Goal: Complete application form

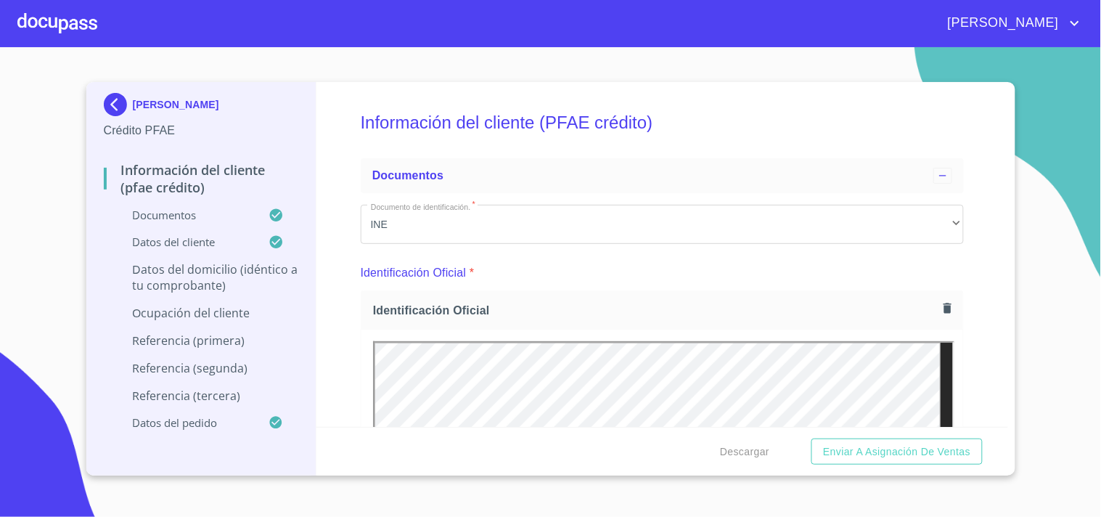
scroll to position [5460, 0]
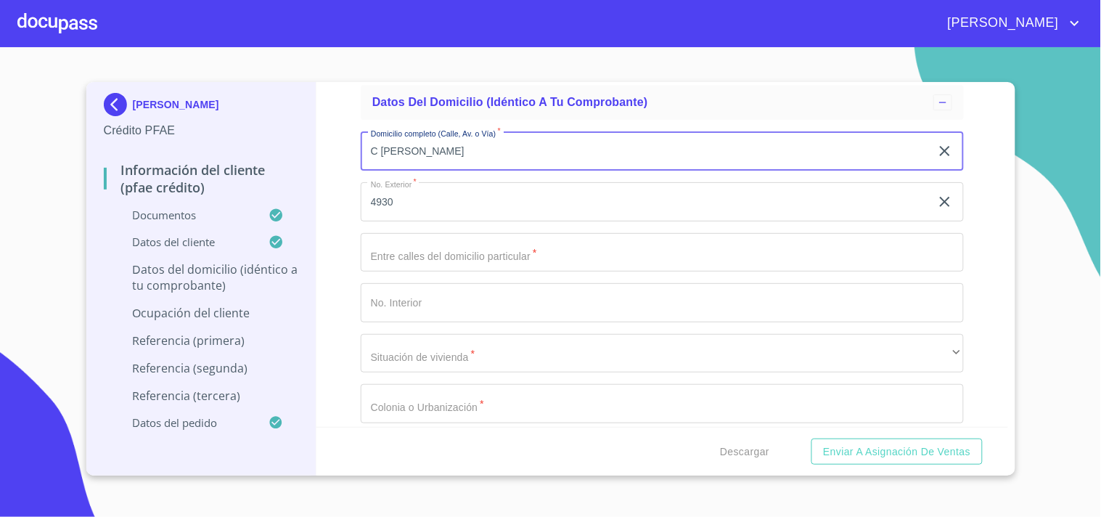
drag, startPoint x: 373, startPoint y: 136, endPoint x: 533, endPoint y: 142, distance: 160.5
click at [533, 142] on input "C [PERSON_NAME]" at bounding box center [646, 150] width 570 height 39
click at [383, 204] on input "4930" at bounding box center [646, 201] width 570 height 39
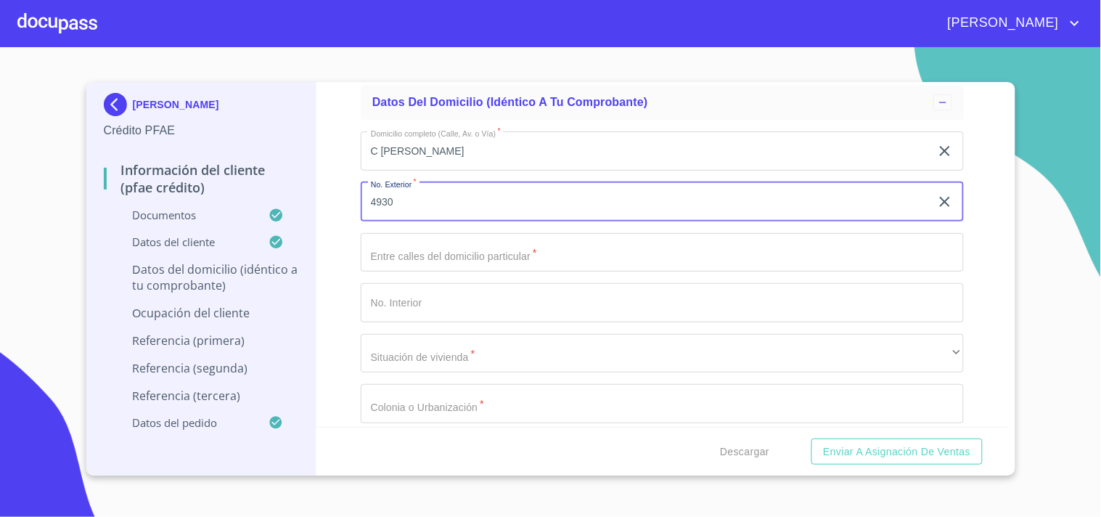
click at [383, 204] on input "4930" at bounding box center [646, 201] width 570 height 39
click at [451, 234] on input "Documento de identificación.   *" at bounding box center [662, 252] width 603 height 39
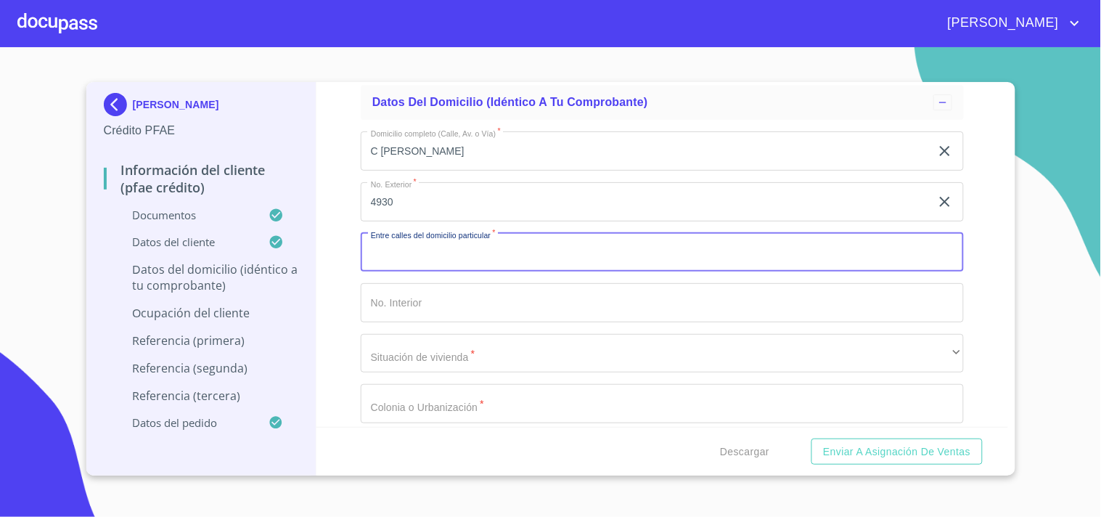
type input "c"
type input "[PERSON_NAME] Y [PERSON_NAME]"
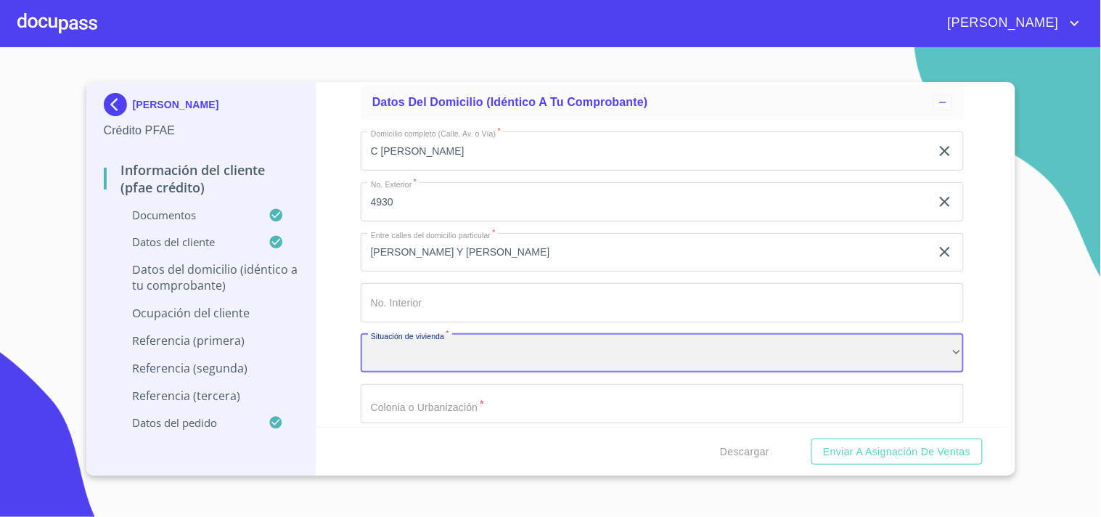
click at [435, 341] on div "​" at bounding box center [662, 353] width 603 height 39
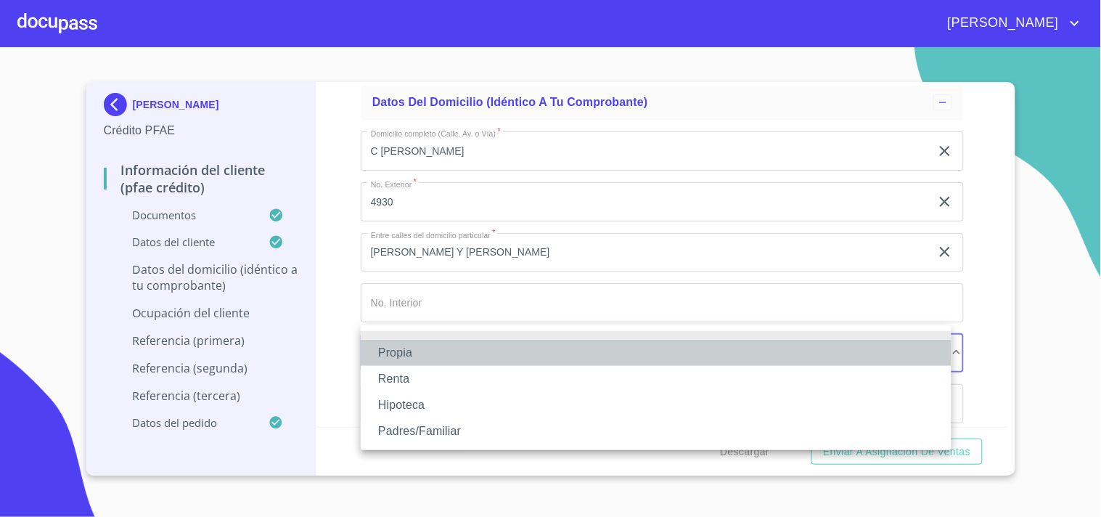
click at [433, 357] on li "Propia" at bounding box center [656, 353] width 591 height 26
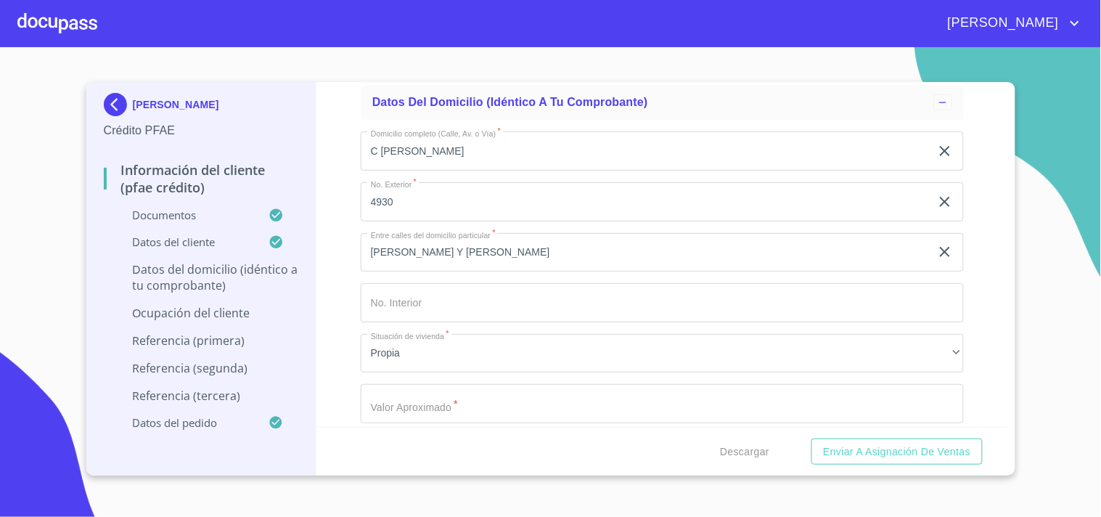
click at [351, 312] on div "Información del cliente (PFAE crédito) Documentos Documento de identificación. …" at bounding box center [662, 254] width 692 height 345
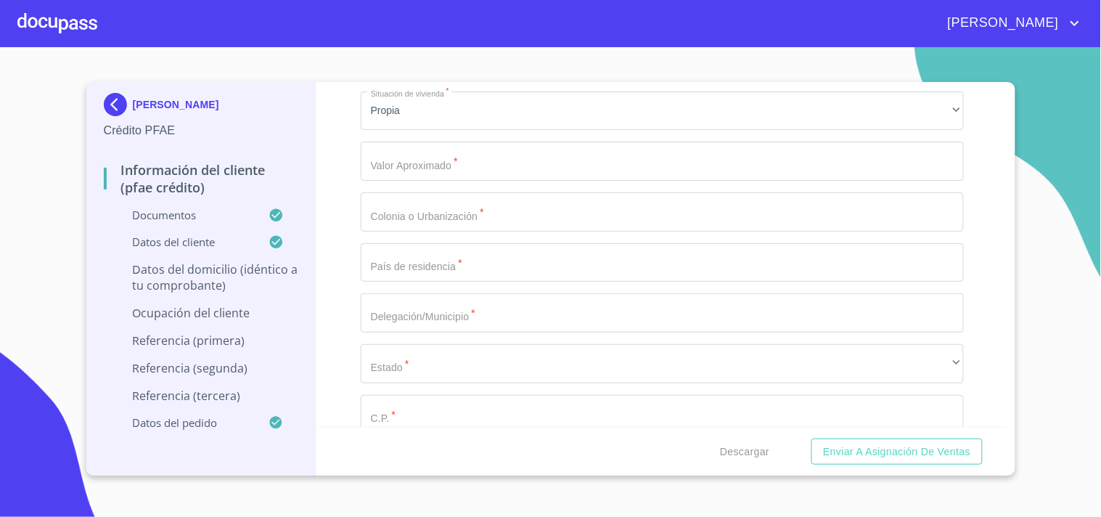
scroll to position [5705, 0]
click at [427, 160] on input "Documento de identificación.   *" at bounding box center [662, 158] width 603 height 39
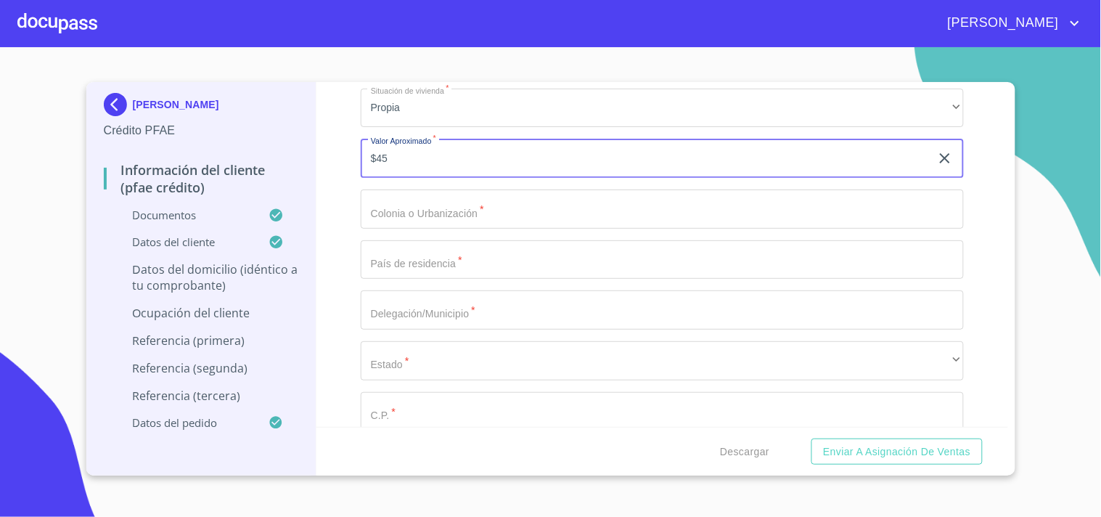
type input "$4"
type input "$2,500,000"
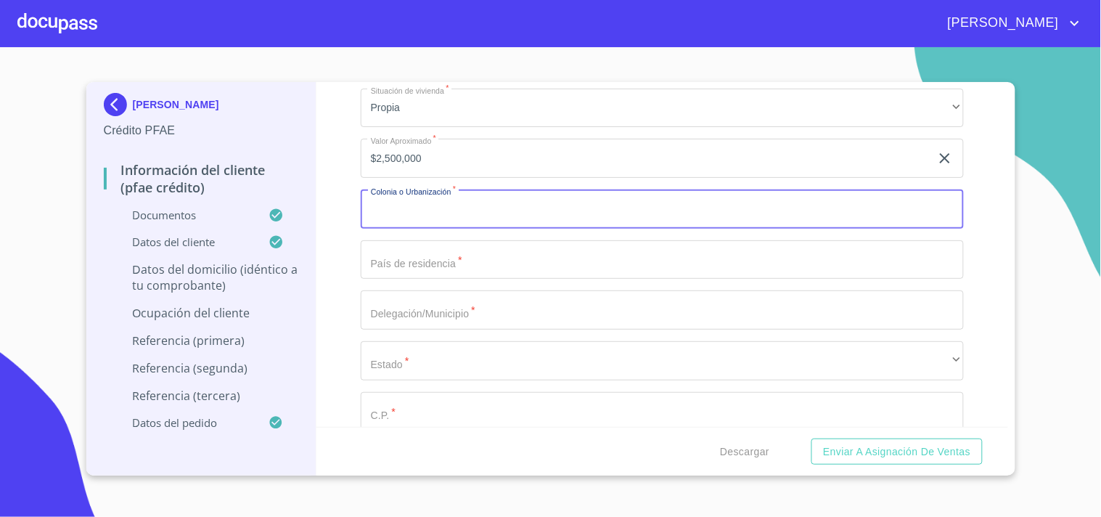
click at [452, 192] on input "Documento de identificación.   *" at bounding box center [662, 208] width 603 height 39
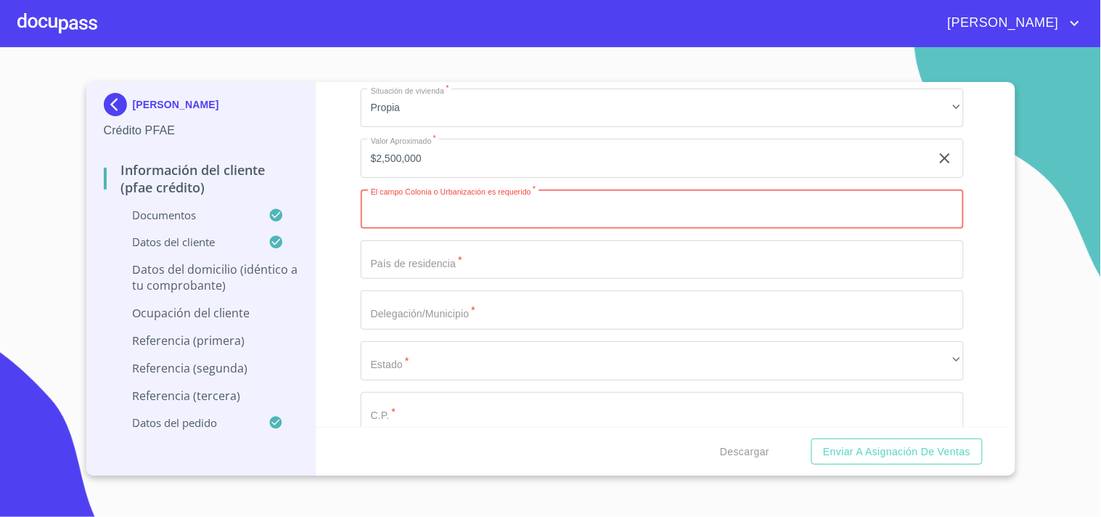
paste input "Lomas del Paraíso II"
type input "Lomas del Paraíso II"
click at [451, 258] on input "Documento de identificación.   *" at bounding box center [662, 259] width 603 height 39
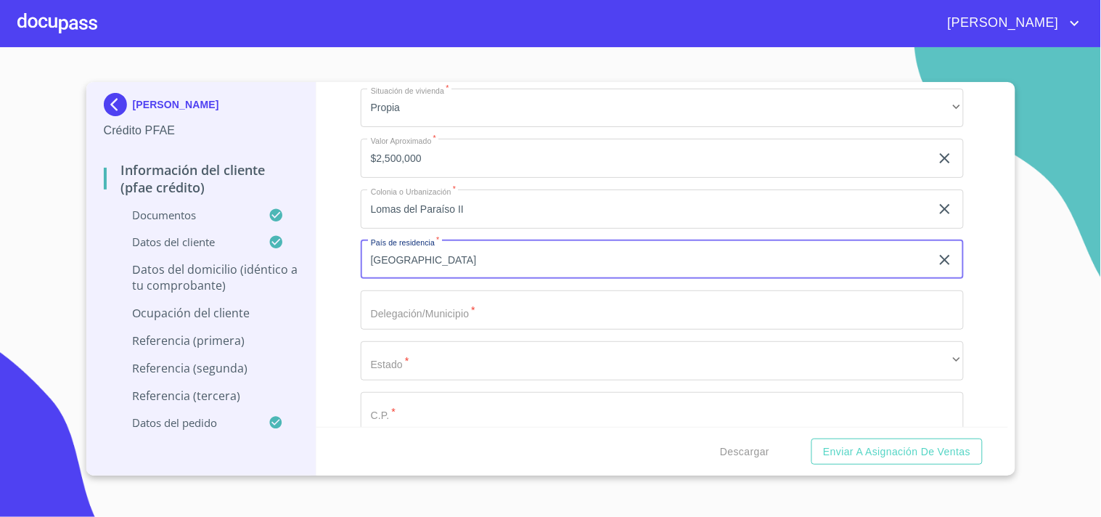
type input "[GEOGRAPHIC_DATA]"
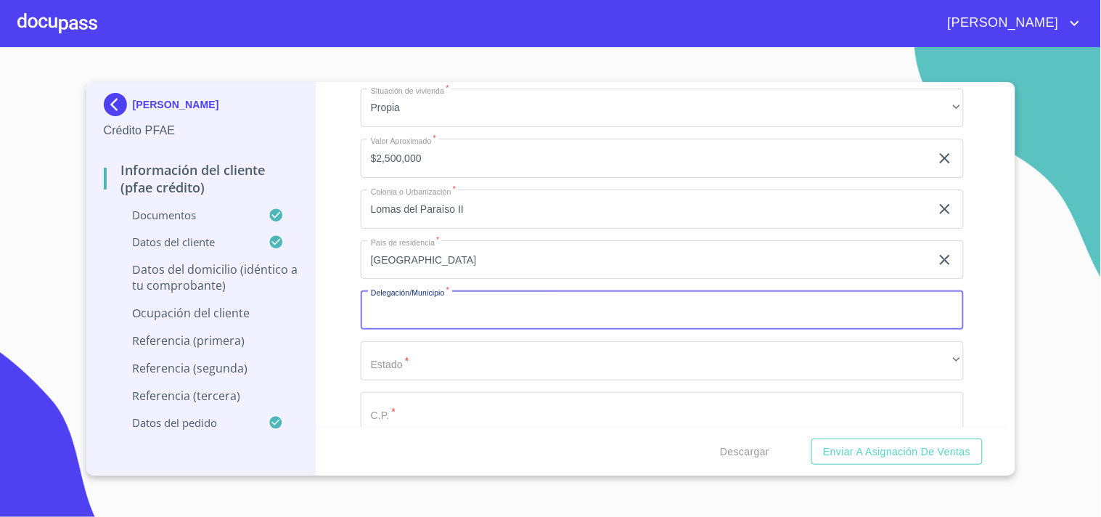
click at [429, 292] on input "Documento de identificación.   *" at bounding box center [662, 309] width 603 height 39
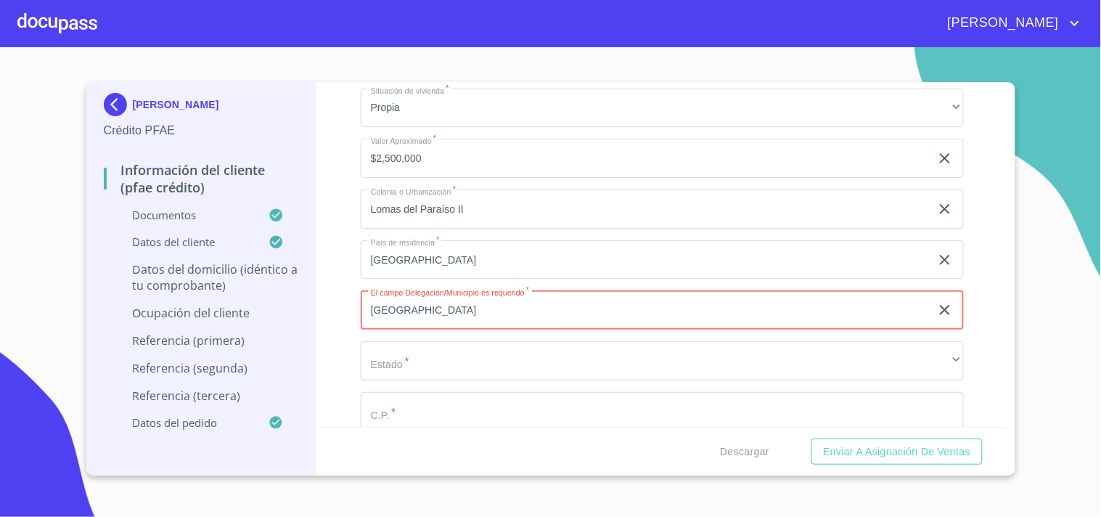
type input "[GEOGRAPHIC_DATA]"
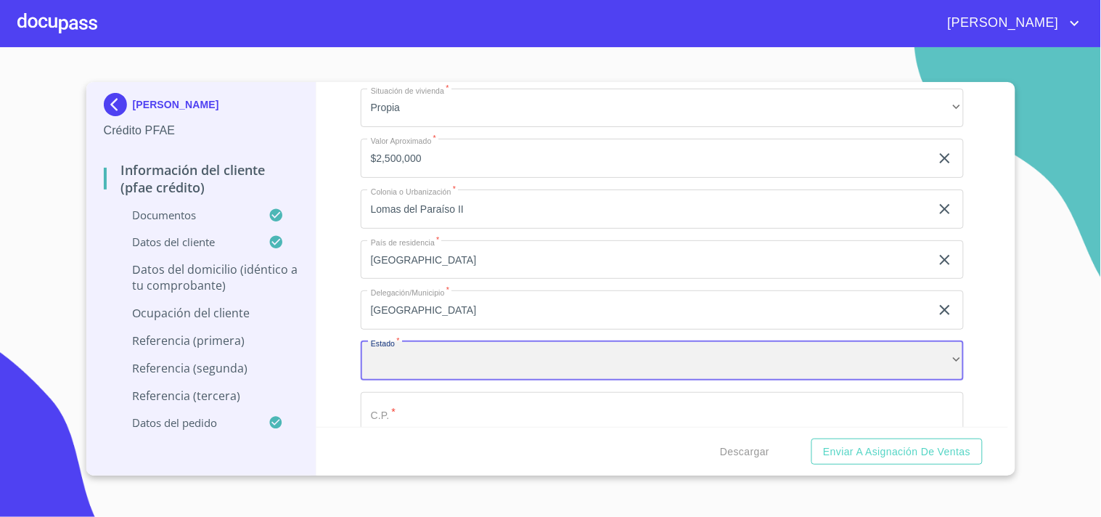
click at [412, 352] on div "​" at bounding box center [662, 360] width 603 height 39
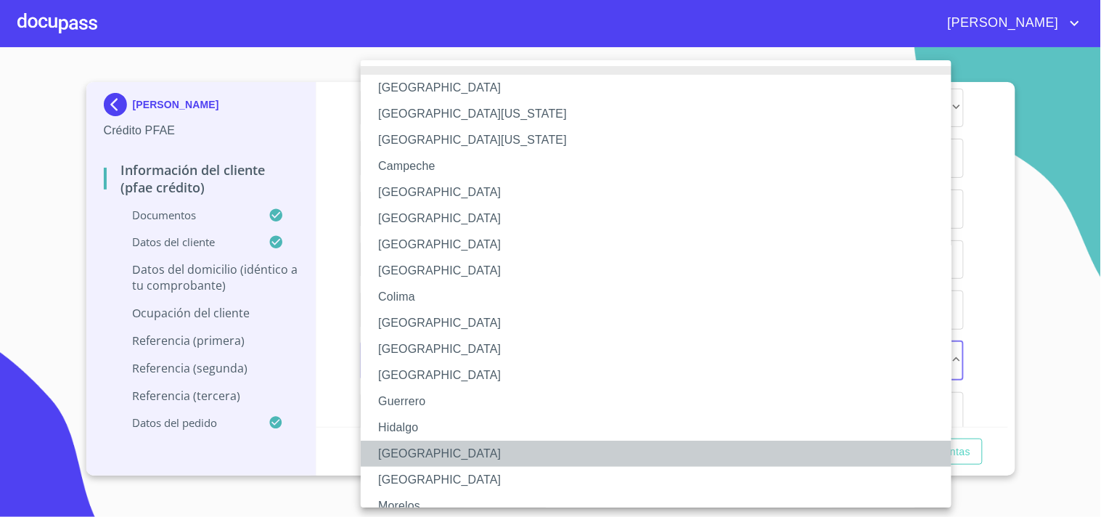
click at [392, 452] on li "[GEOGRAPHIC_DATA]" at bounding box center [662, 454] width 603 height 26
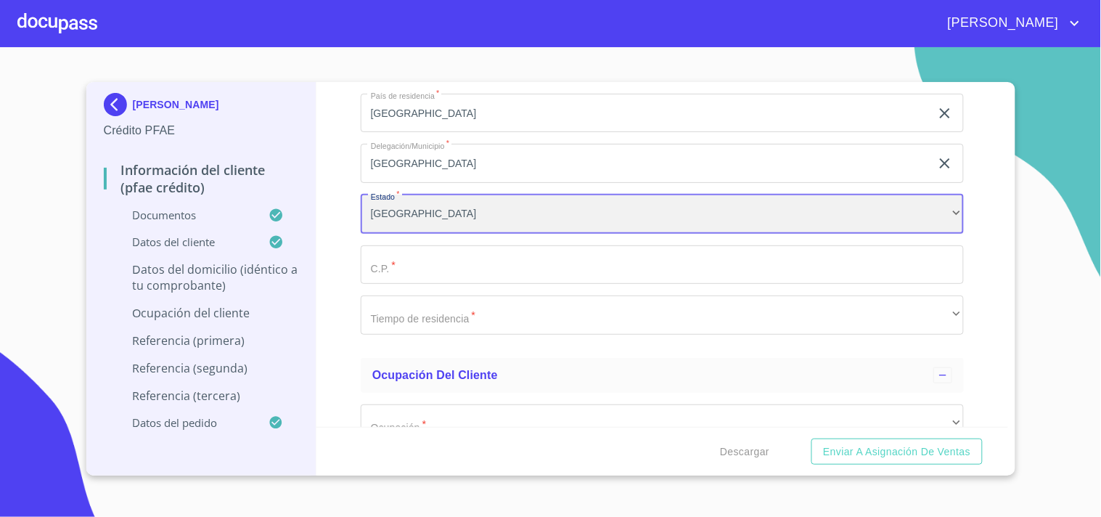
scroll to position [5902, 0]
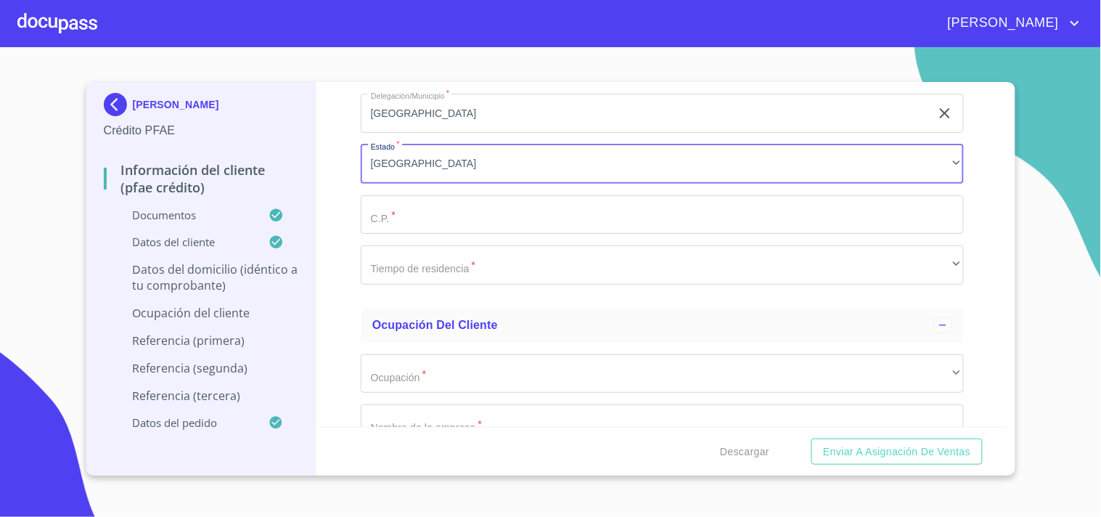
click at [389, 205] on input "Documento de identificación.   *" at bounding box center [662, 214] width 603 height 39
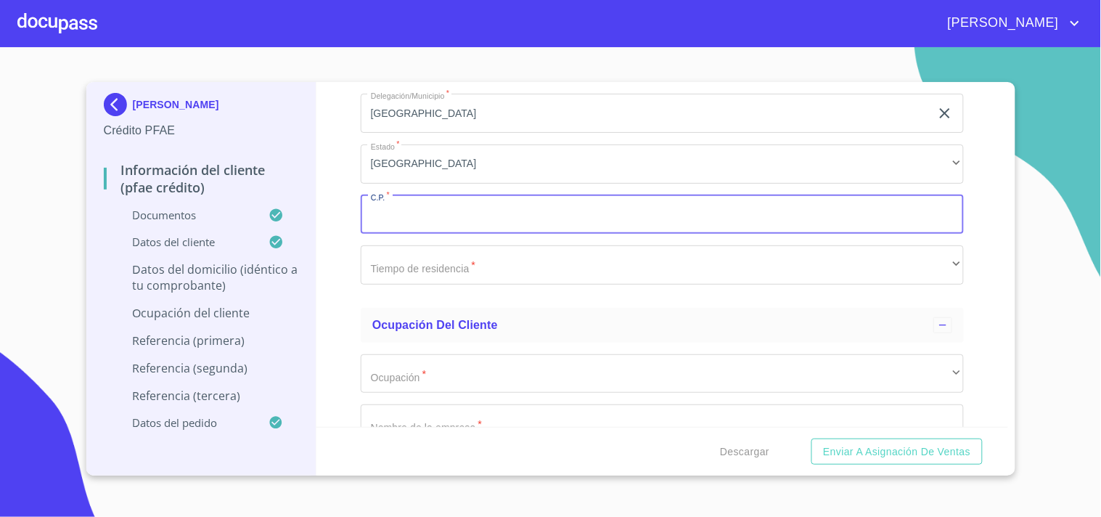
paste input "44250"
type input "44250"
click at [351, 211] on div "Información del cliente (PFAE crédito) Documentos Documento de identificación. …" at bounding box center [662, 254] width 692 height 345
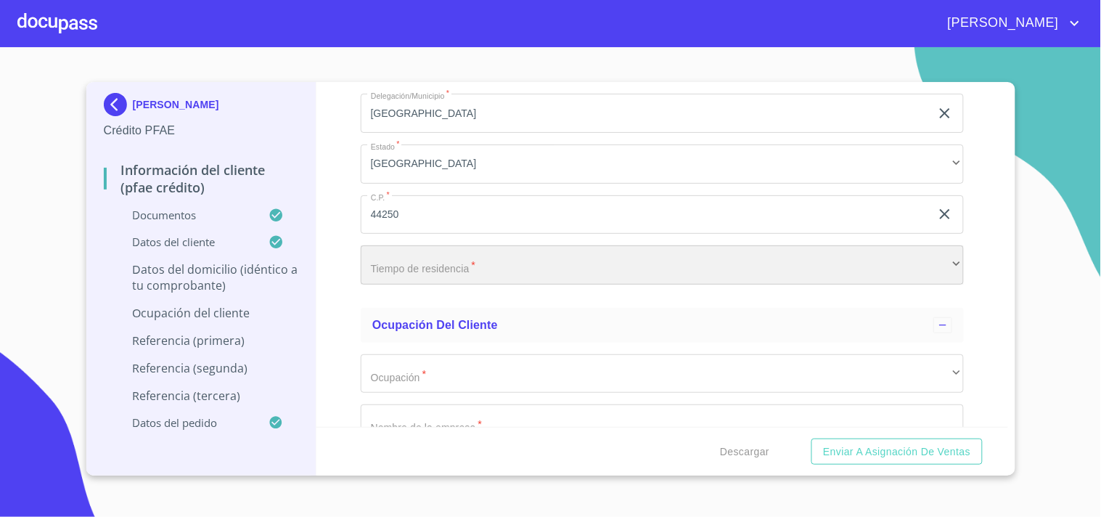
click at [401, 252] on div "​" at bounding box center [662, 264] width 603 height 39
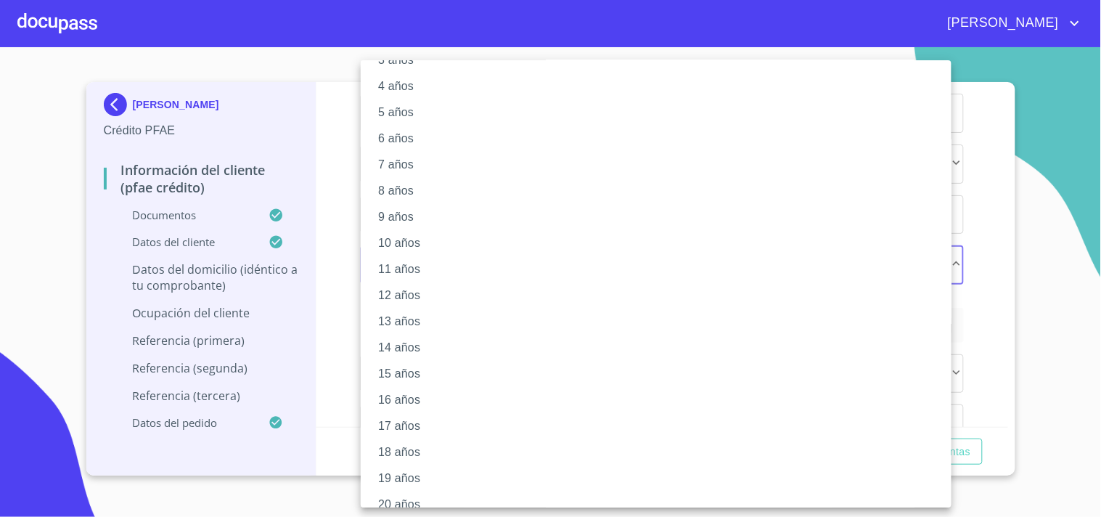
scroll to position [120, 0]
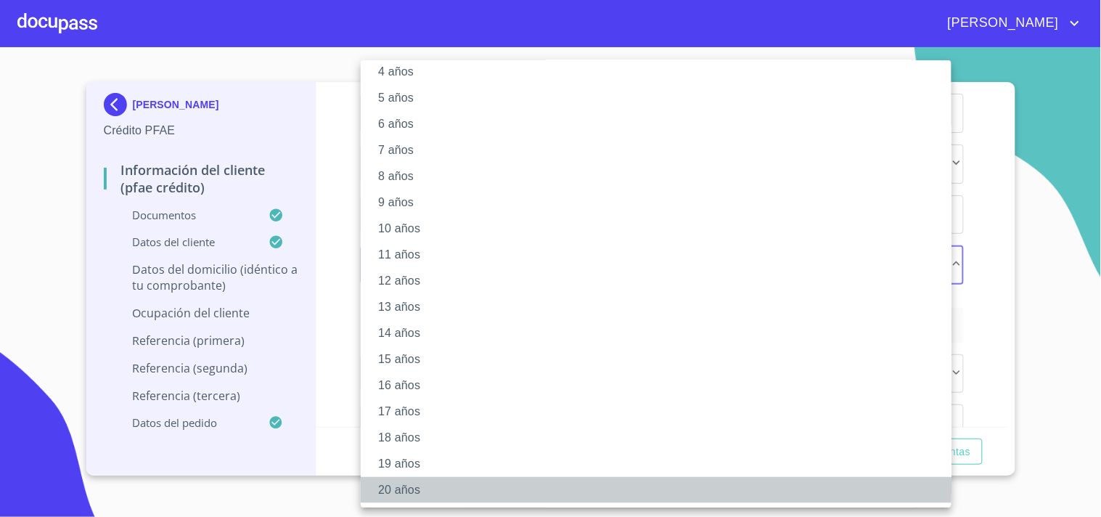
click at [406, 490] on li "20 años" at bounding box center [662, 490] width 603 height 26
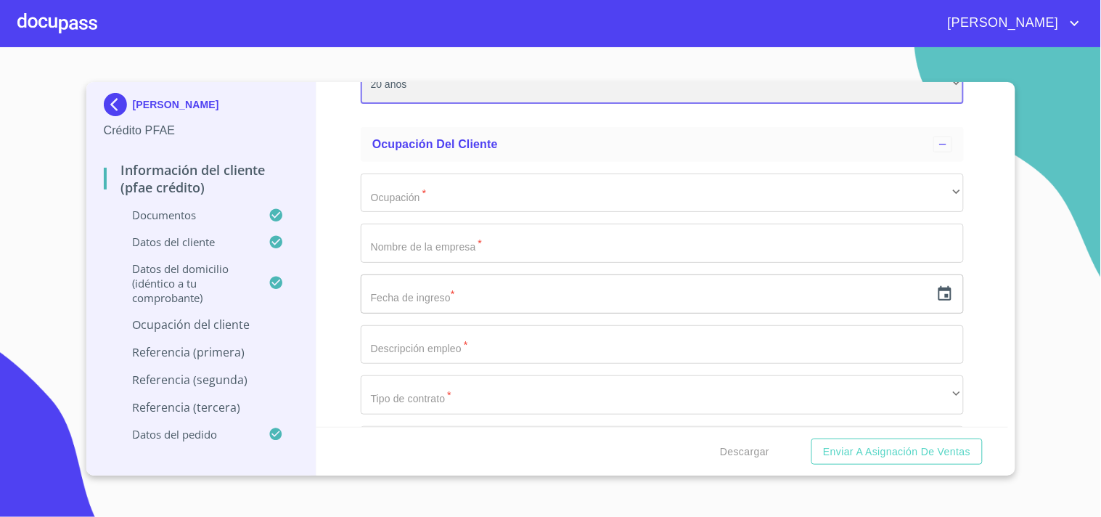
scroll to position [6080, 0]
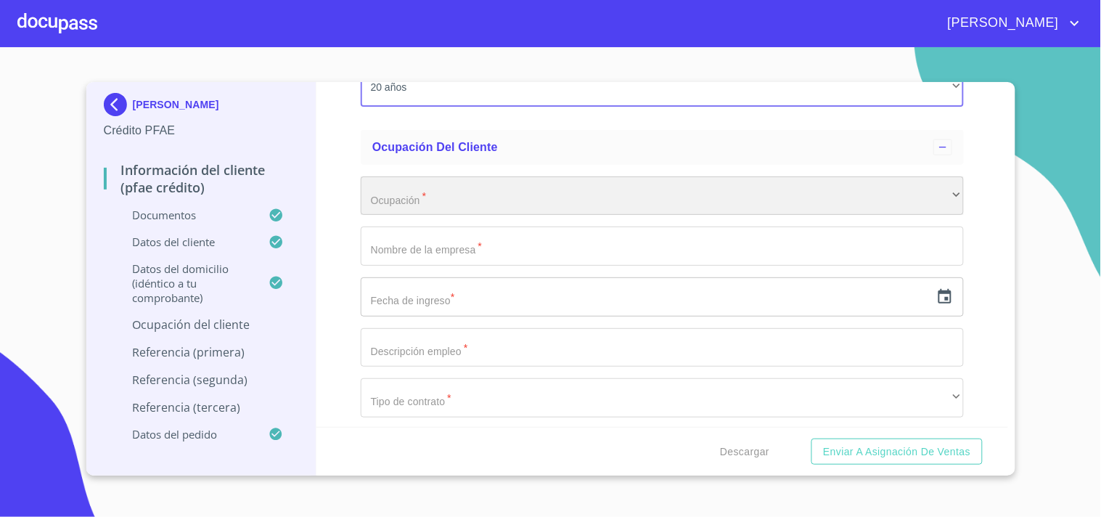
click at [428, 181] on div "​" at bounding box center [662, 195] width 603 height 39
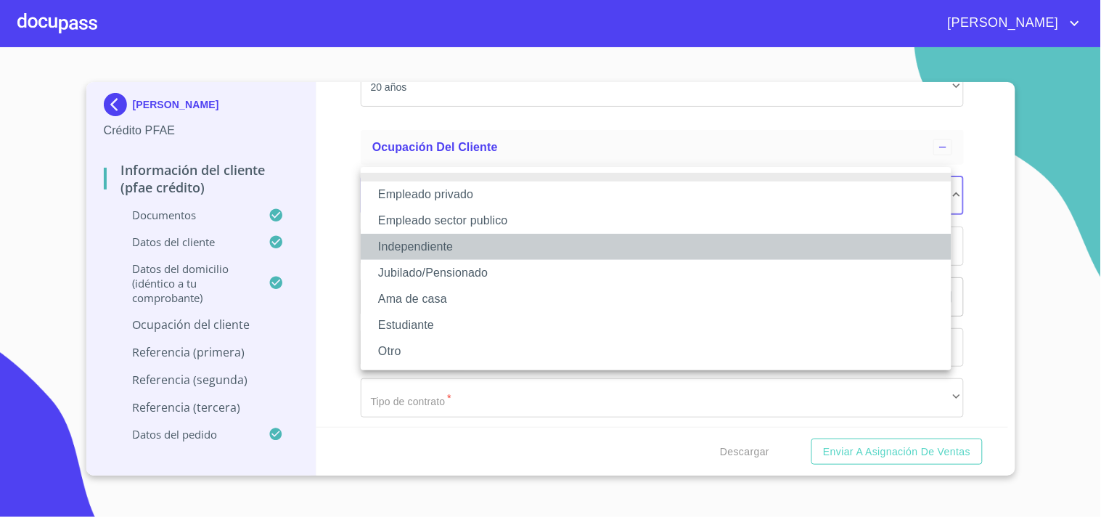
click at [454, 254] on li "Independiente" at bounding box center [656, 247] width 591 height 26
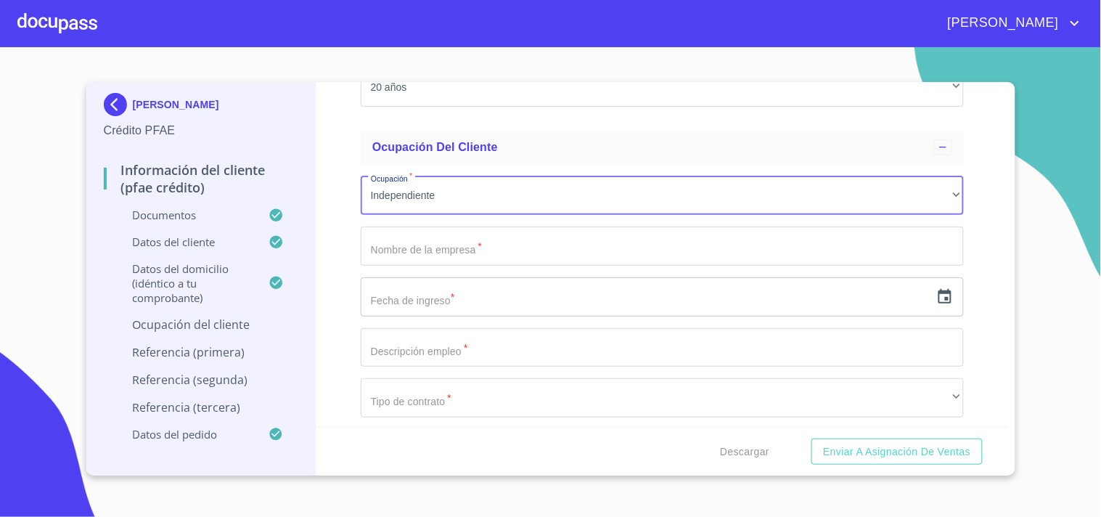
click at [382, 249] on input "Documento de identificación.   *" at bounding box center [662, 245] width 603 height 39
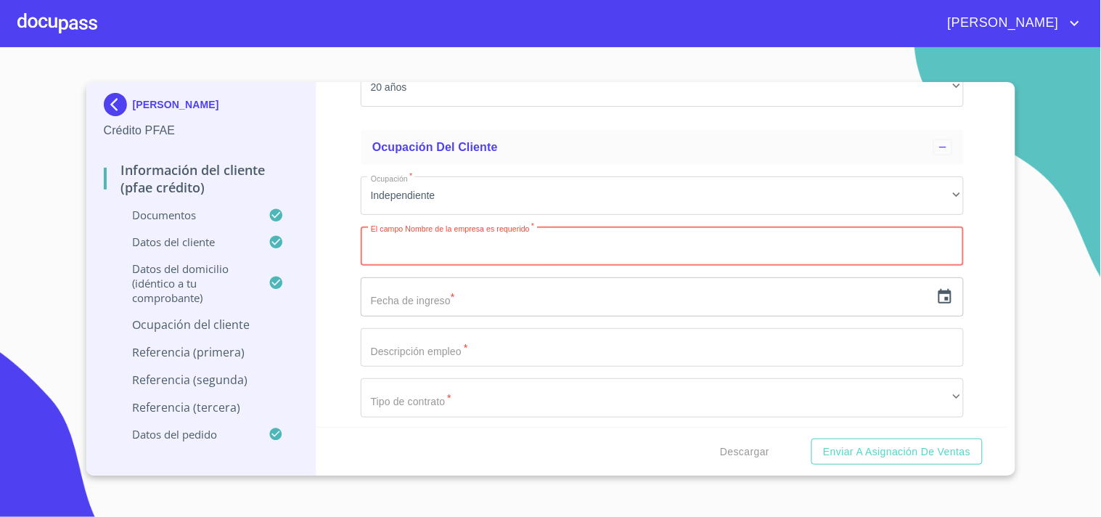
paste input "ROBLES ALUVI"
type input "ROBLES ALUVI"
click at [337, 211] on div "Información del cliente (PFAE crédito) Documentos Documento de identificación. …" at bounding box center [662, 254] width 692 height 345
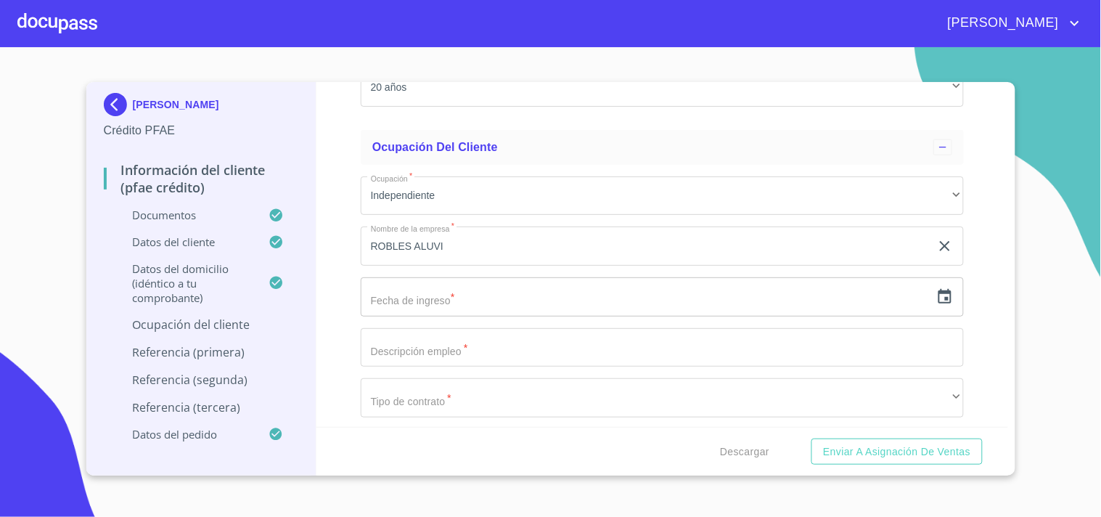
click at [443, 292] on input "text" at bounding box center [646, 296] width 570 height 39
click at [936, 288] on icon "button" at bounding box center [944, 296] width 17 height 17
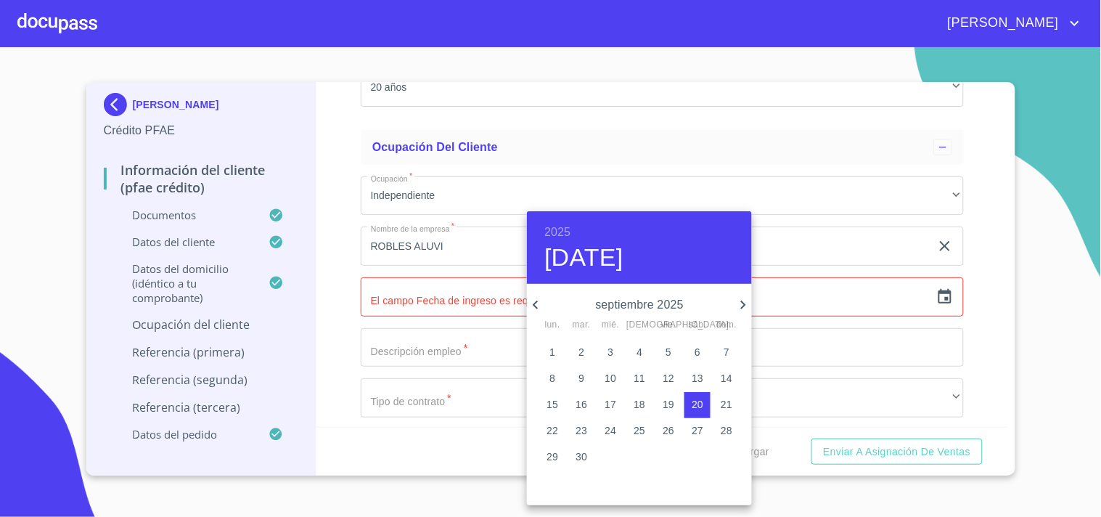
click at [566, 231] on h6 "2025" at bounding box center [557, 232] width 26 height 20
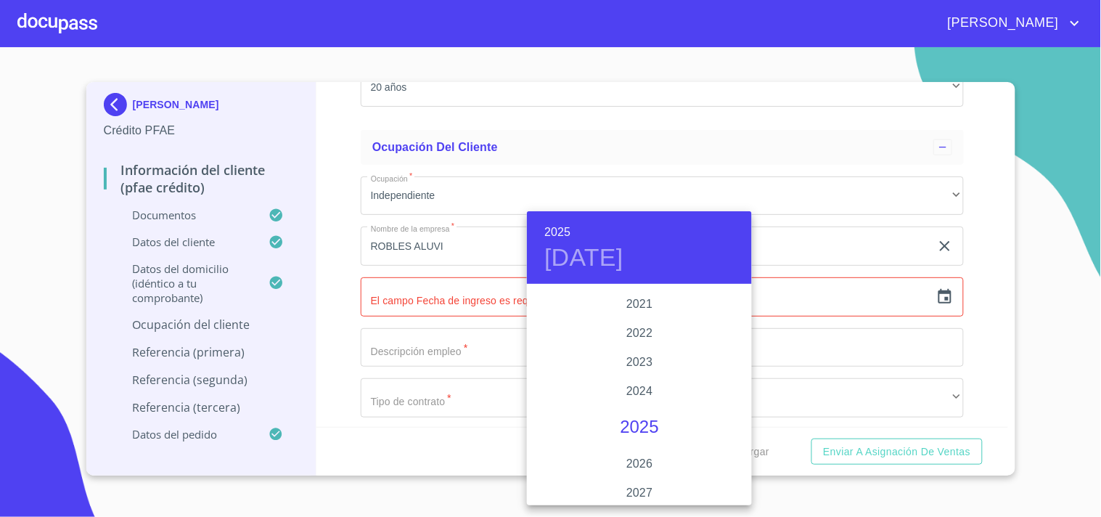
scroll to position [2751, 0]
click at [634, 308] on div "2020" at bounding box center [639, 306] width 225 height 29
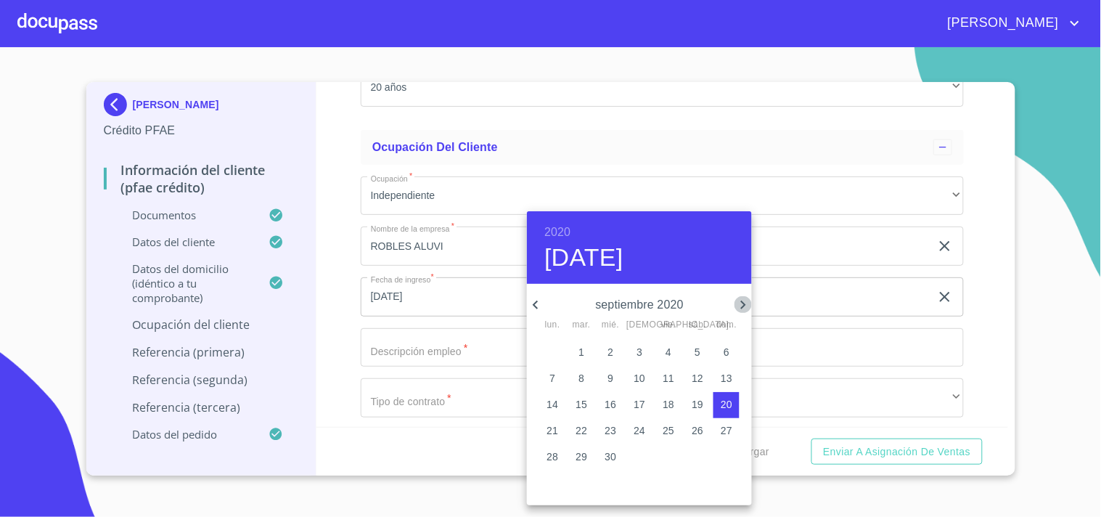
click at [739, 303] on icon "button" at bounding box center [742, 304] width 17 height 17
click at [637, 347] on p "1" at bounding box center [640, 352] width 6 height 15
type input "[DATE]"
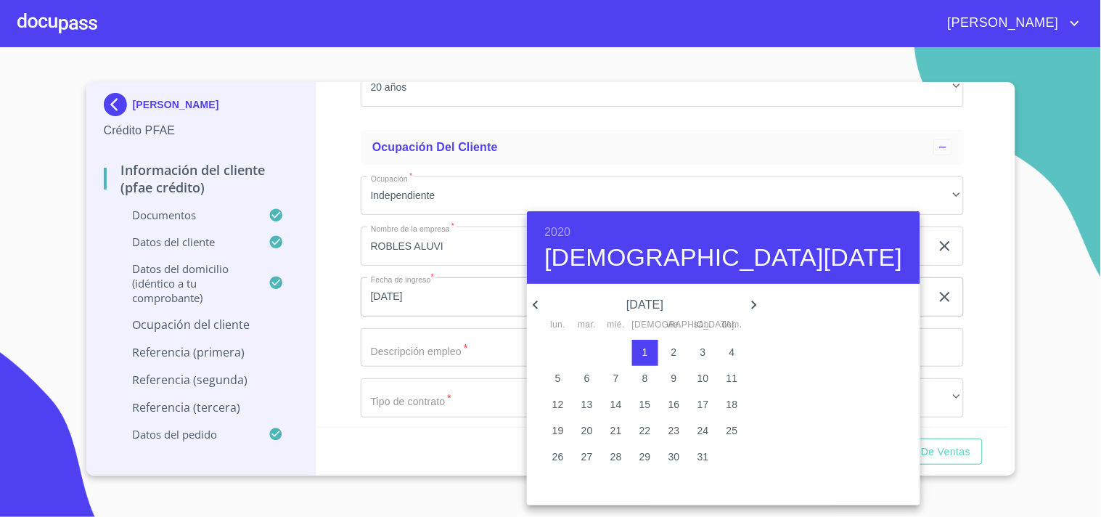
click at [329, 302] on div at bounding box center [550, 258] width 1101 height 517
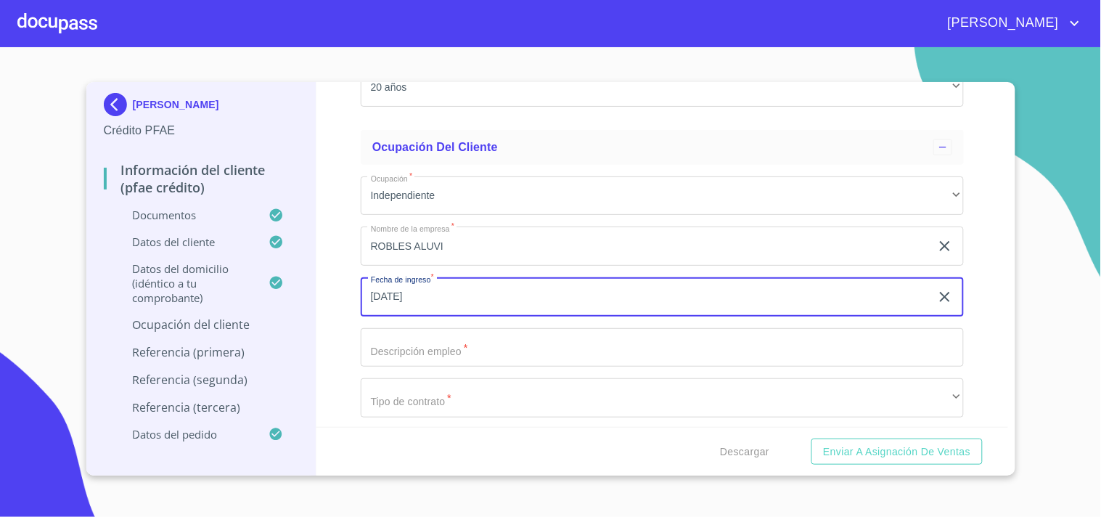
click at [490, 294] on input "[DATE]" at bounding box center [649, 296] width 576 height 39
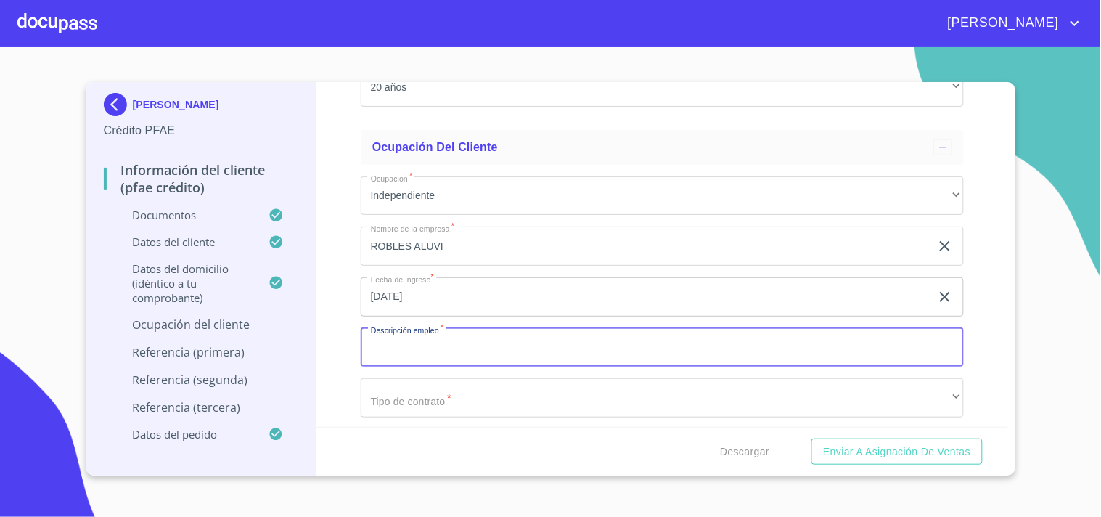
click at [741, 334] on input "Documento de identificación.   *" at bounding box center [662, 347] width 603 height 39
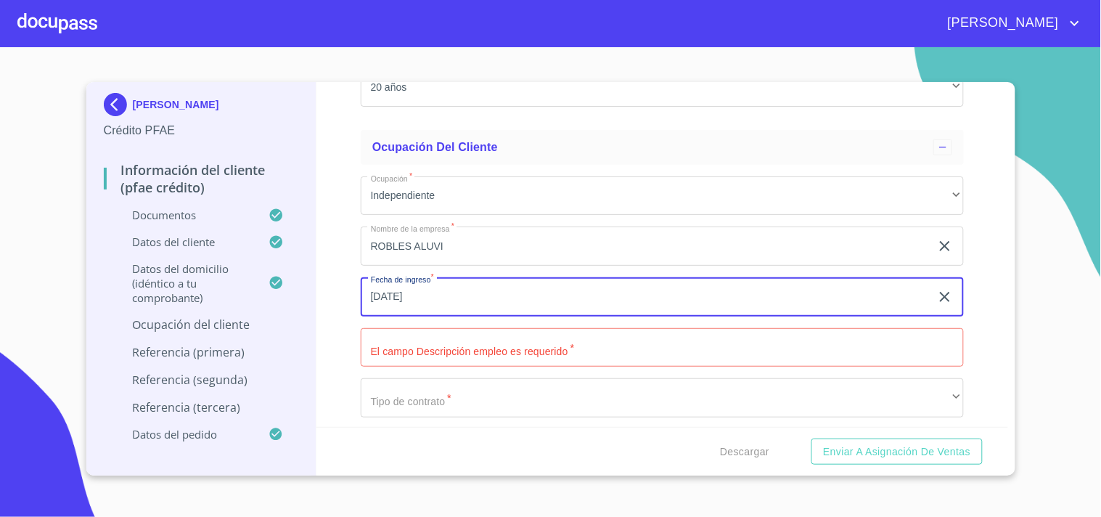
click at [666, 279] on input "[DATE]" at bounding box center [649, 296] width 576 height 39
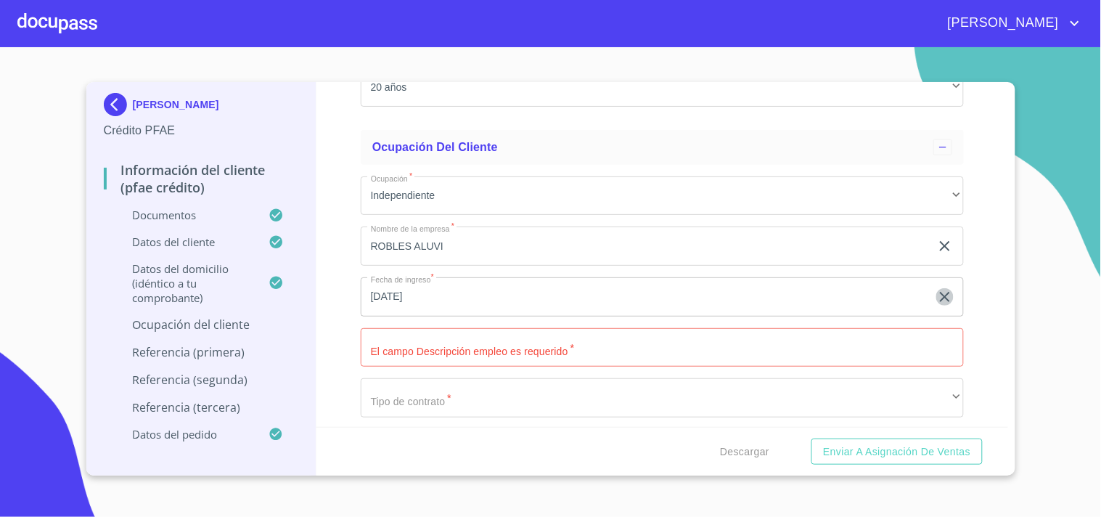
click at [936, 288] on icon "button" at bounding box center [944, 296] width 17 height 17
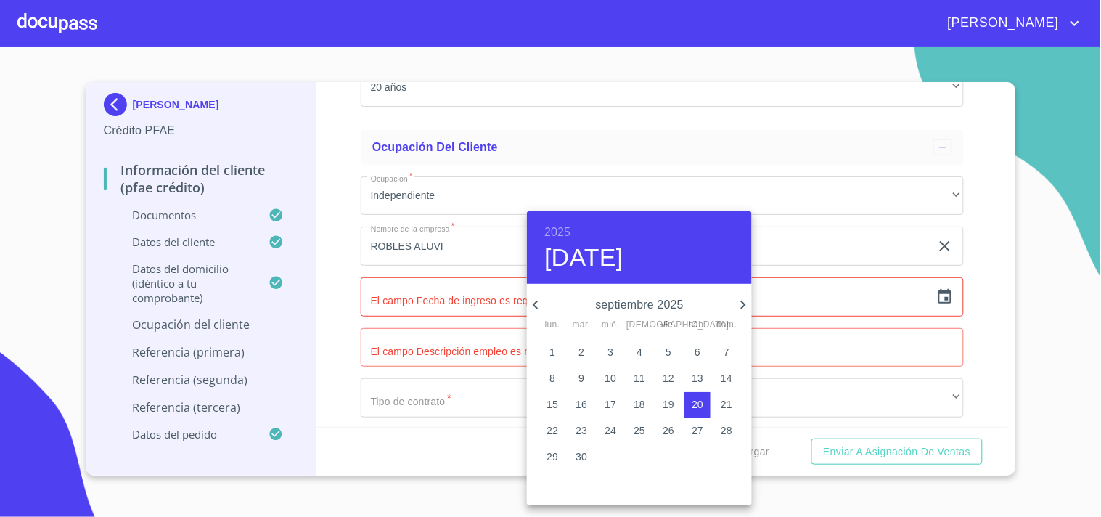
click at [552, 229] on h6 "2025" at bounding box center [557, 232] width 26 height 20
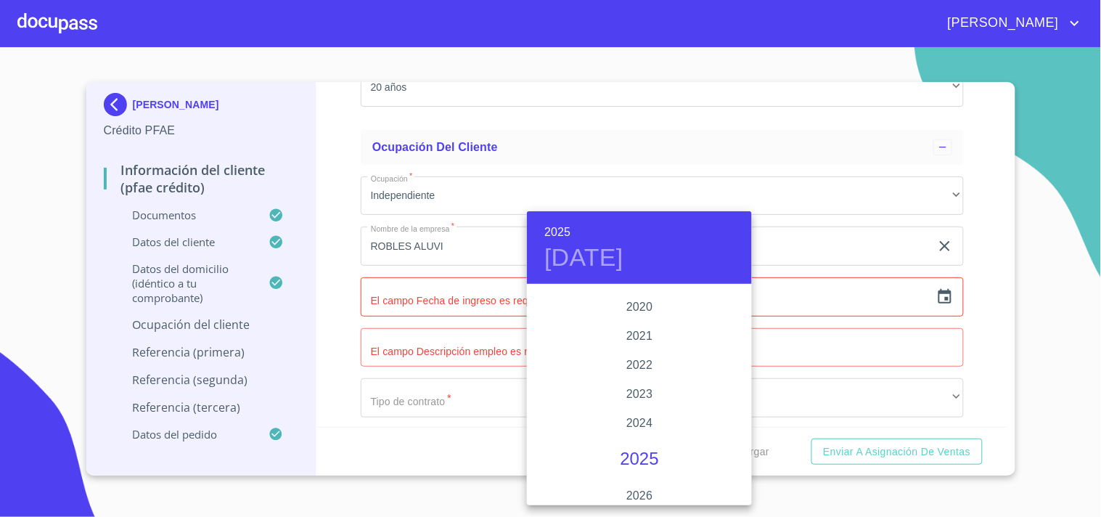
scroll to position [2719, 0]
click at [630, 309] on div "2019" at bounding box center [639, 310] width 225 height 29
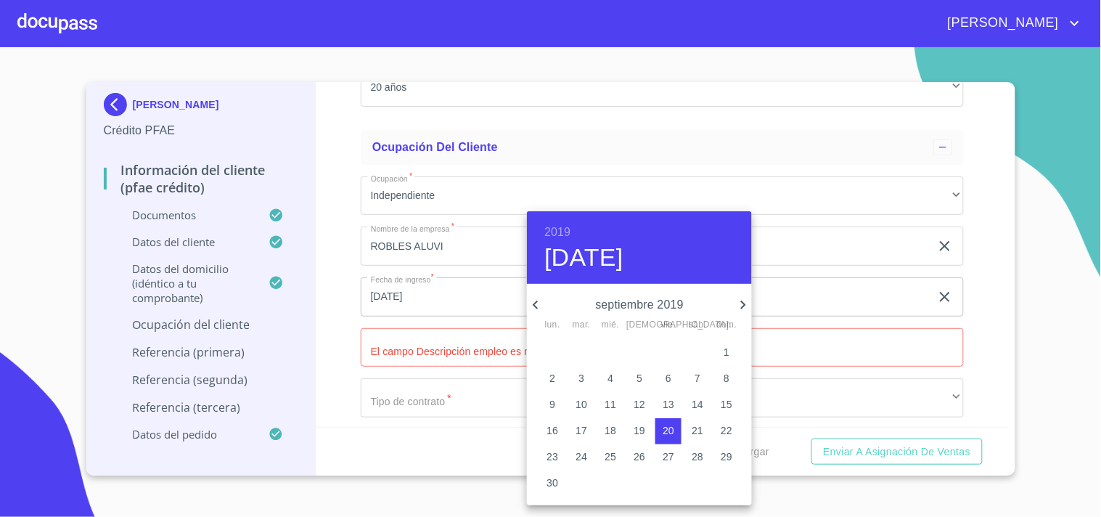
click at [740, 306] on icon "button" at bounding box center [742, 304] width 17 height 17
click at [573, 350] on span "1" at bounding box center [581, 352] width 26 height 15
type input "1 de oct. de 2019"
click at [338, 307] on div at bounding box center [550, 258] width 1101 height 517
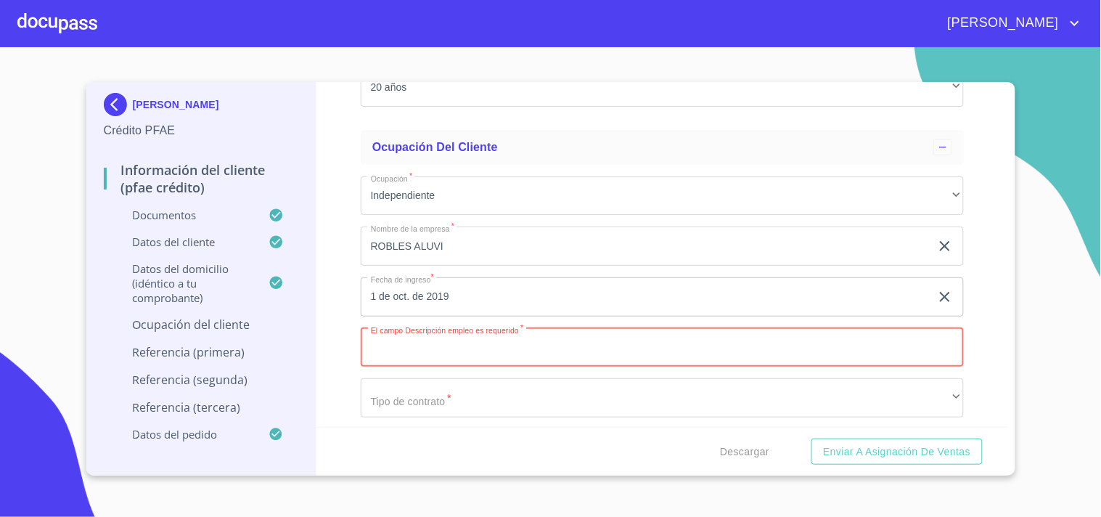
click at [443, 335] on input "Documento de identificación.   *" at bounding box center [662, 347] width 603 height 39
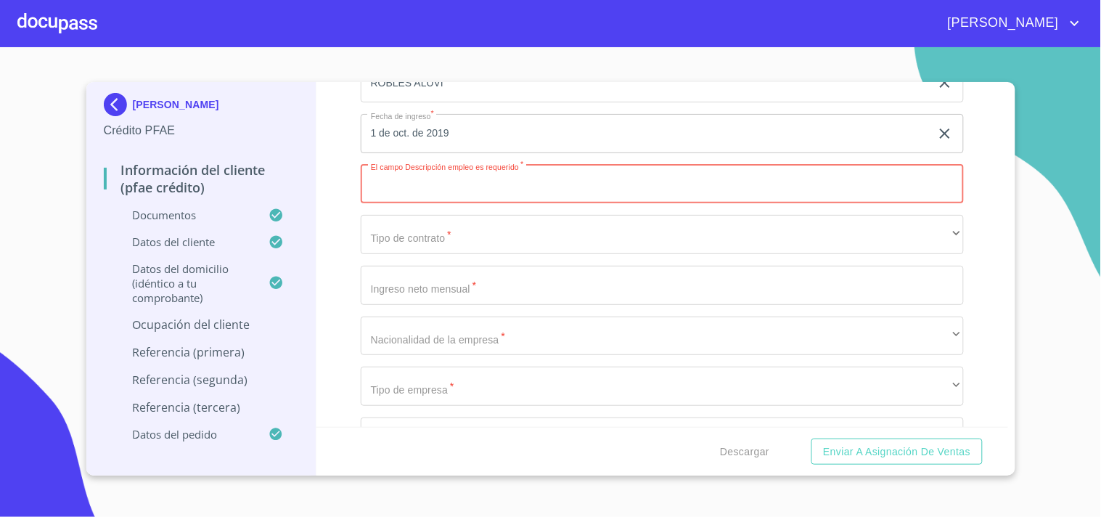
scroll to position [6245, 0]
type input "V"
type input "INSTALACION DE VIDRIOS RESIDENCIALES E INDUSTRIALES"
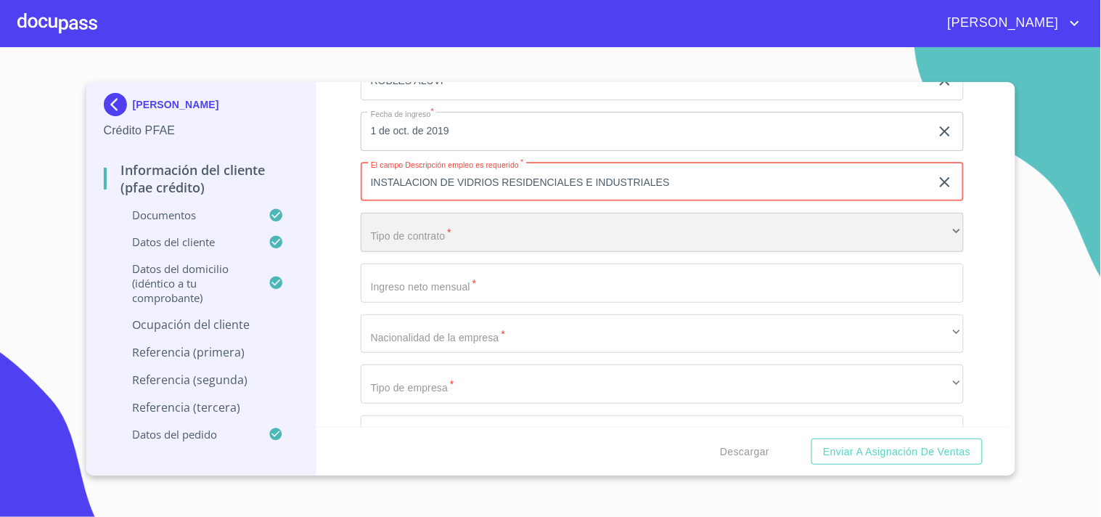
click at [550, 225] on div "​" at bounding box center [662, 232] width 603 height 39
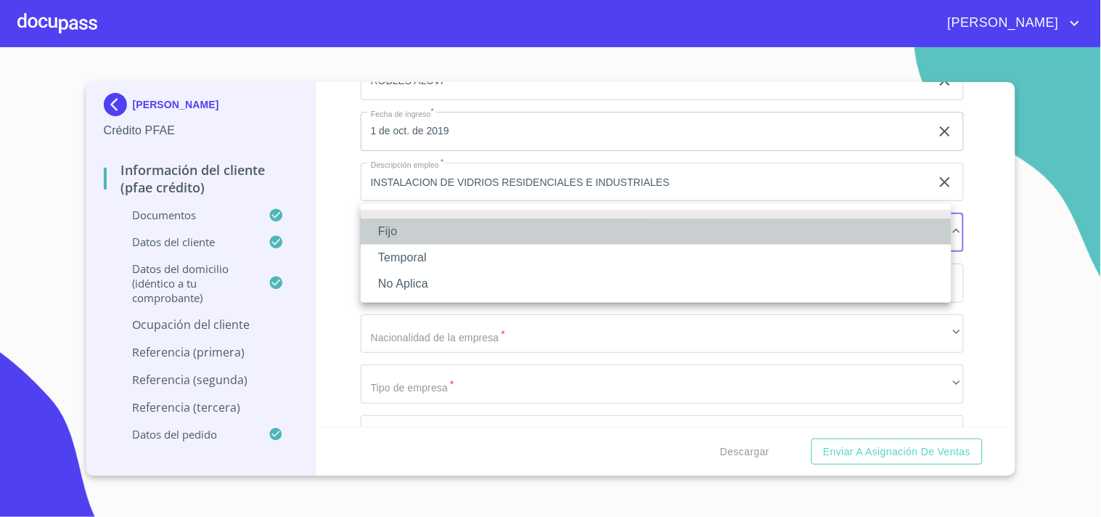
click at [412, 232] on li "Fijo" at bounding box center [656, 231] width 591 height 26
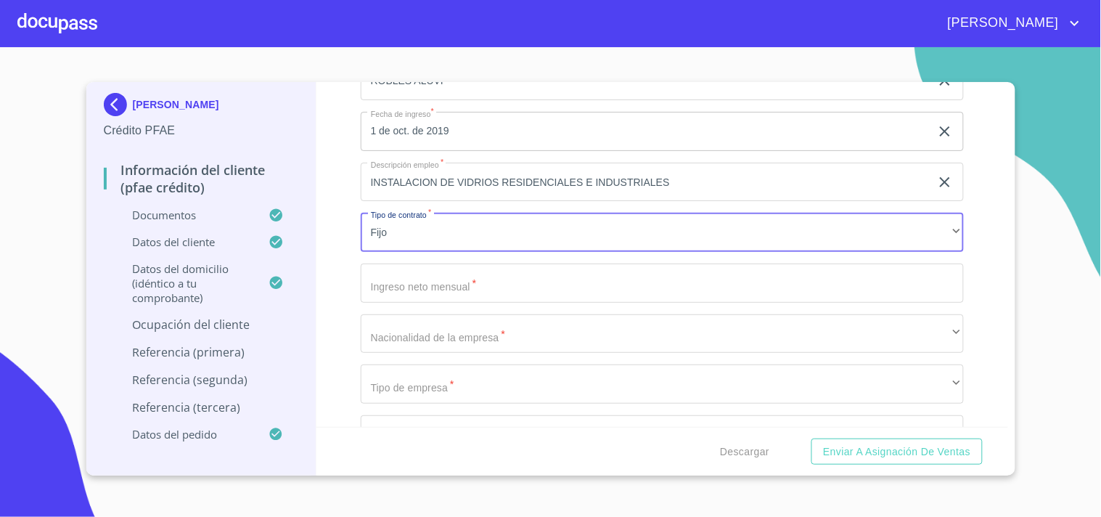
click at [419, 263] on input "Documento de identificación.   *" at bounding box center [662, 282] width 603 height 39
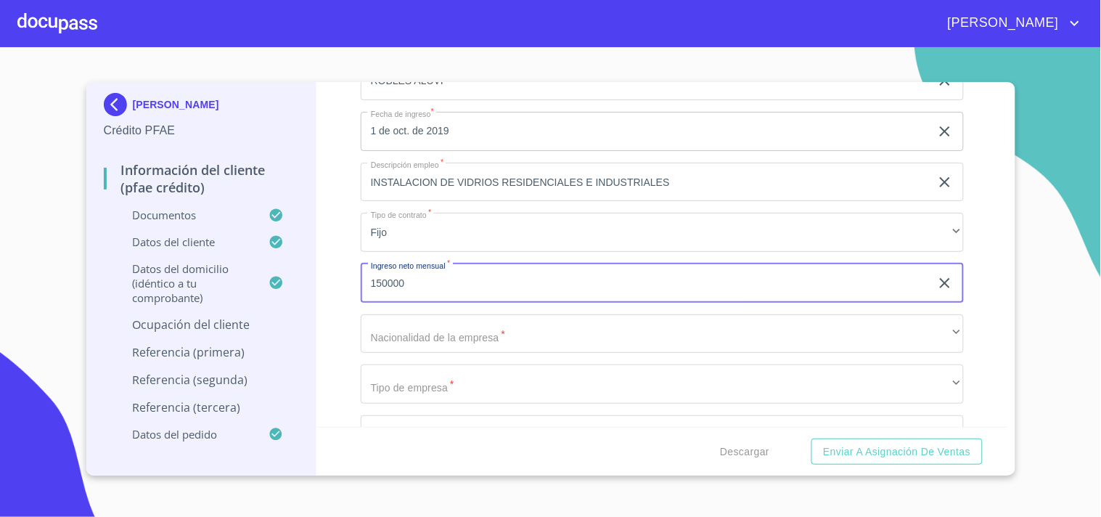
type input "150000"
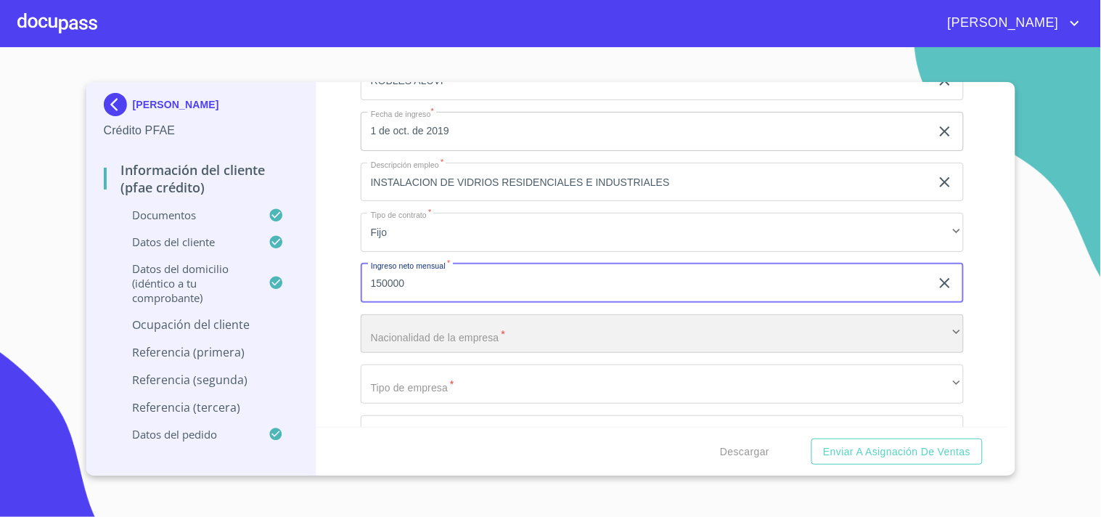
click at [396, 324] on div "​" at bounding box center [662, 333] width 603 height 39
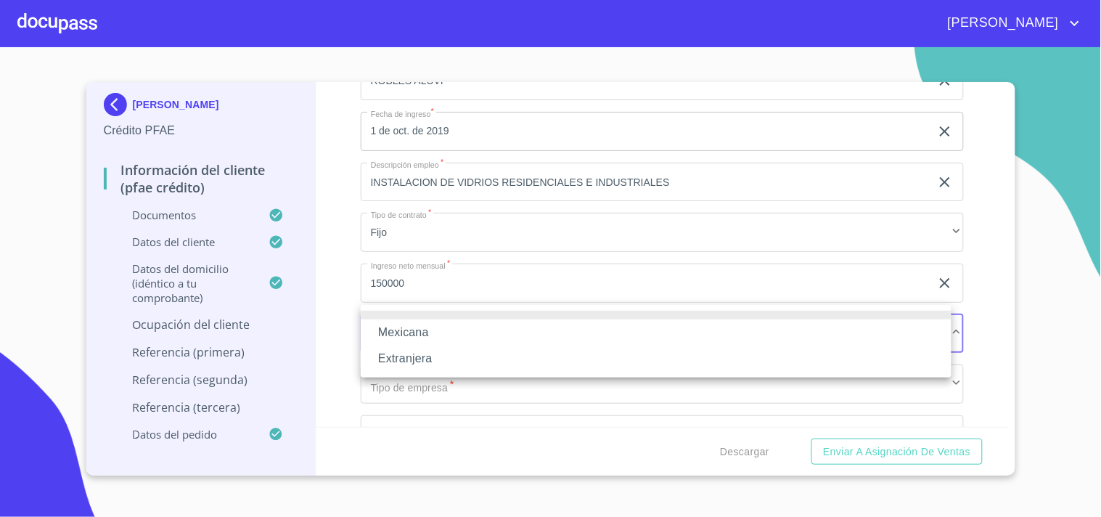
click at [396, 325] on li "Mexicana" at bounding box center [656, 332] width 591 height 26
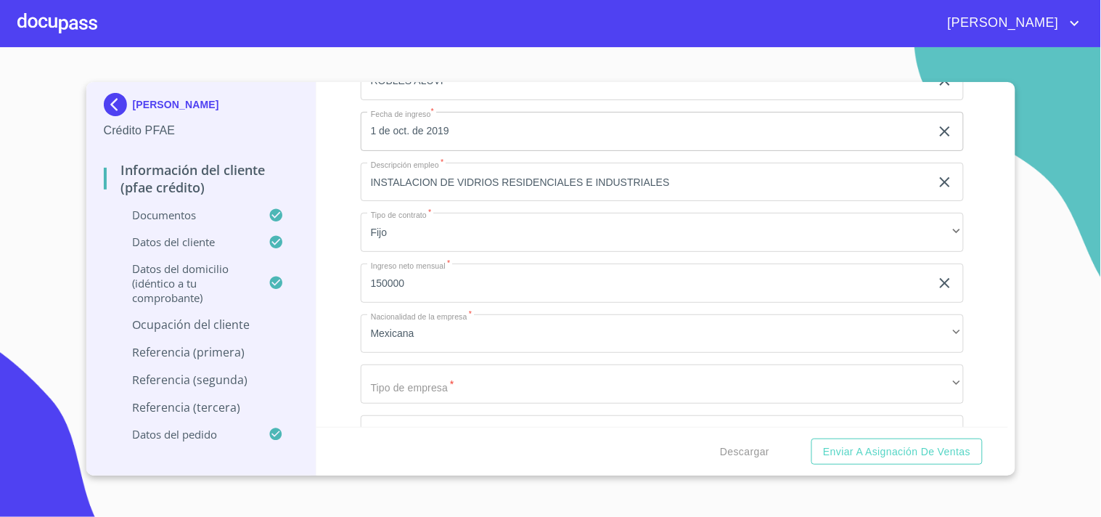
click at [396, 325] on li "Mexicana" at bounding box center [582, 321] width 443 height 15
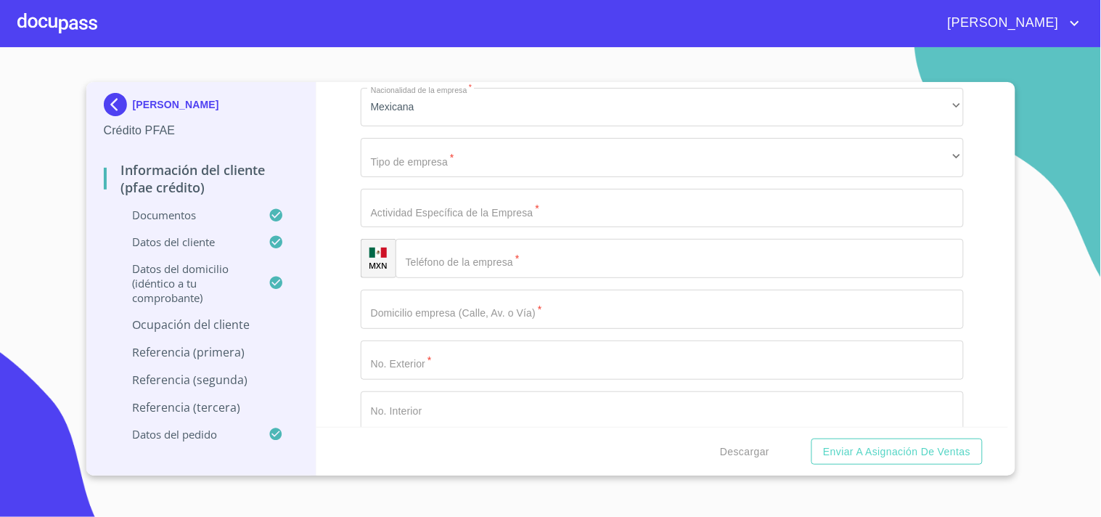
scroll to position [6474, 0]
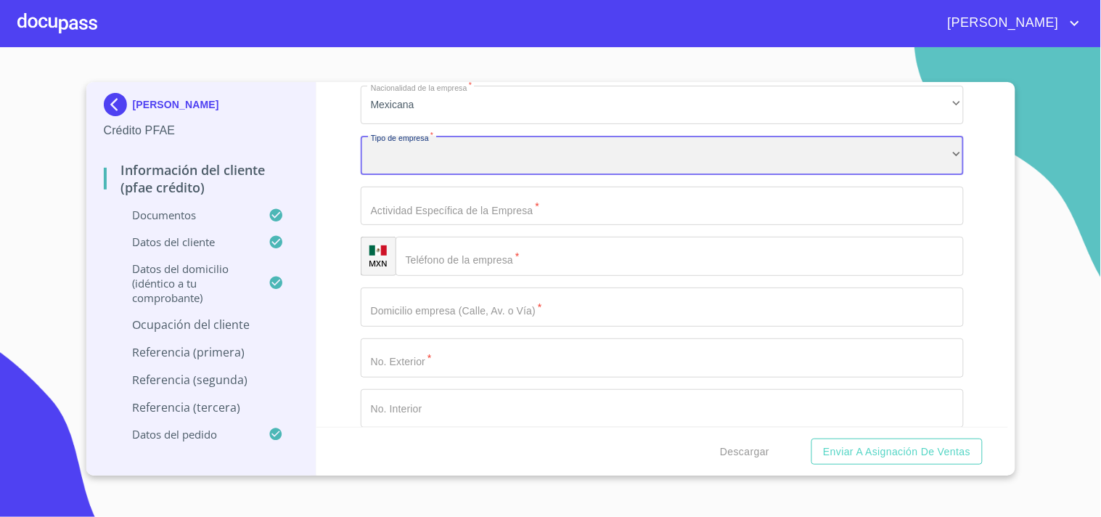
click at [423, 136] on div "​" at bounding box center [662, 155] width 603 height 39
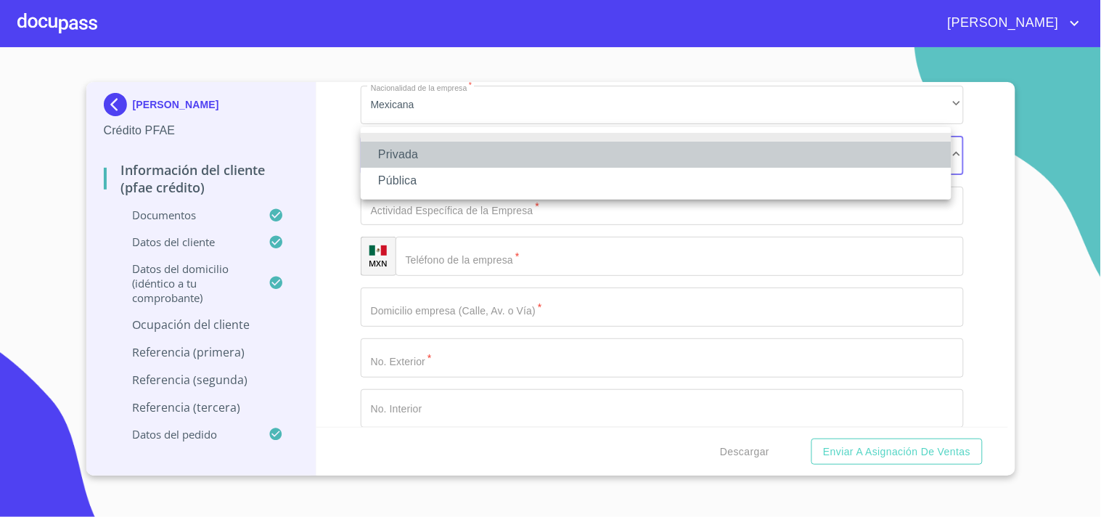
click at [419, 155] on li "Privada" at bounding box center [656, 155] width 591 height 26
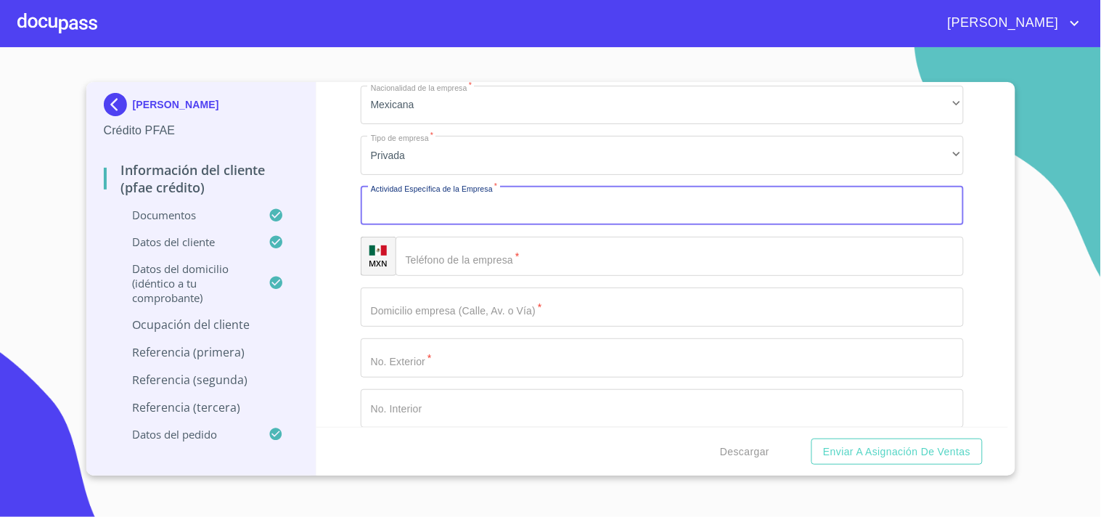
click at [463, 196] on input "Documento de identificación.   *" at bounding box center [662, 206] width 603 height 39
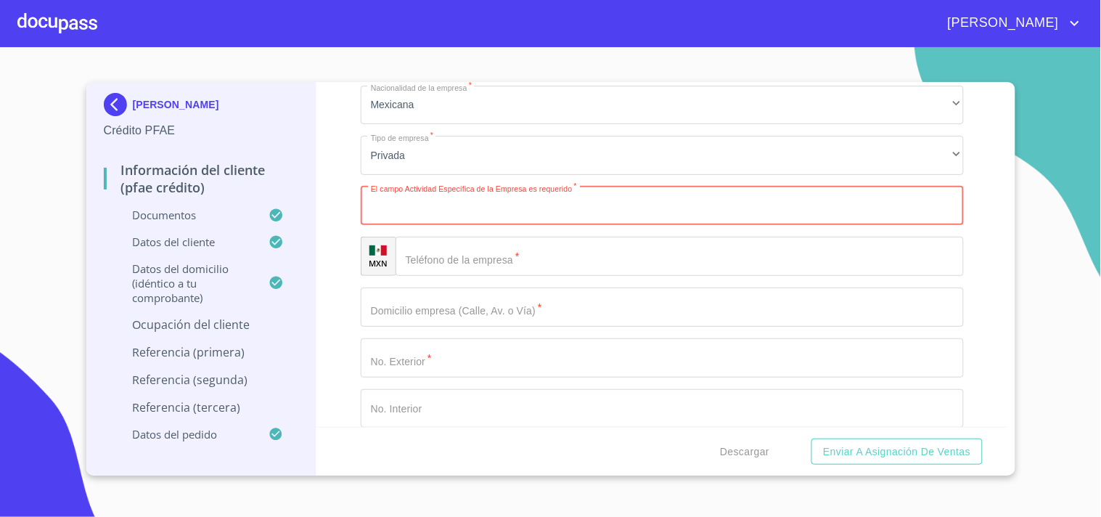
paste input "Comercio al por menor de vidrios y espejos, cancelería de aluminio"
type input "Comercio al por menor de vidrios y espejos, cancelería de aluminio"
click at [335, 204] on div "Información del cliente (PFAE crédito) Documentos Documento de identificación. …" at bounding box center [662, 254] width 692 height 345
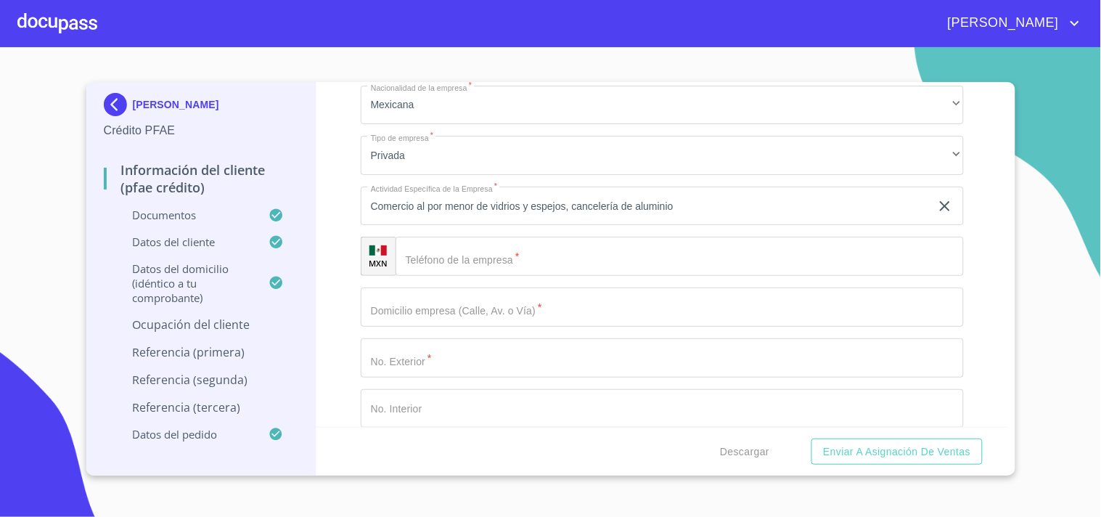
click at [335, 204] on div "Información del cliente (PFAE crédito) Documentos Documento de identificación. …" at bounding box center [662, 254] width 692 height 345
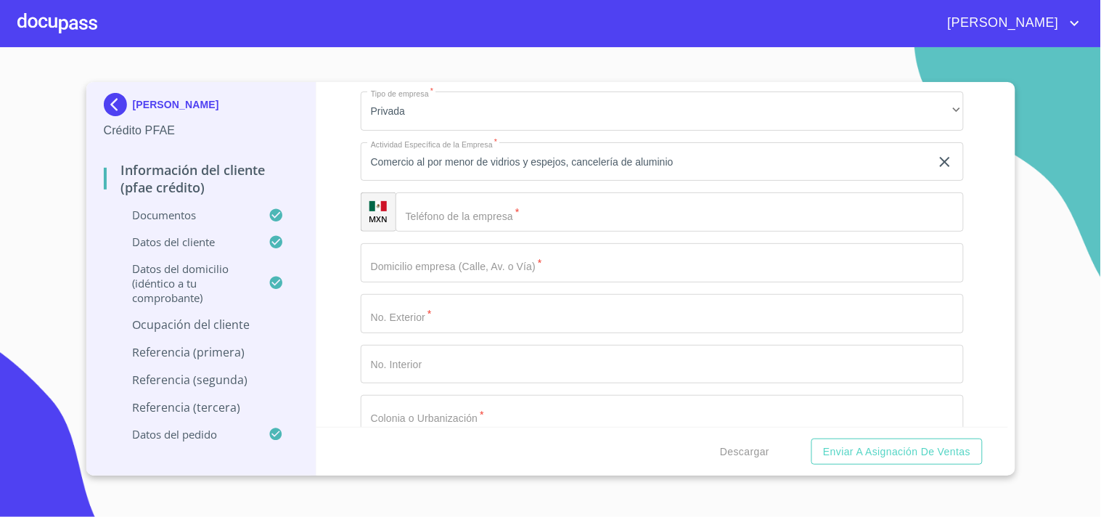
scroll to position [6526, 0]
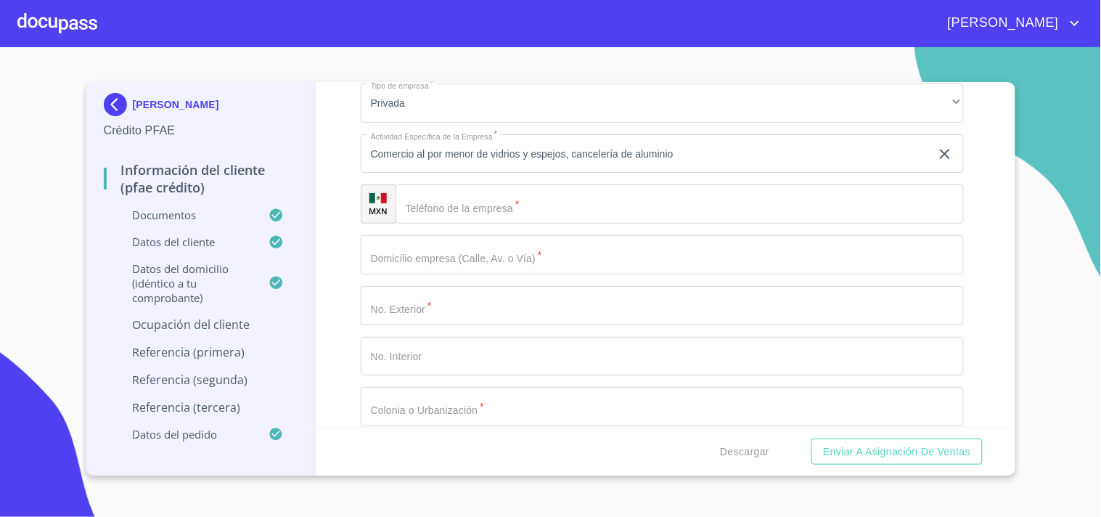
click at [543, 194] on input "Documento de identificación.   *" at bounding box center [680, 203] width 568 height 39
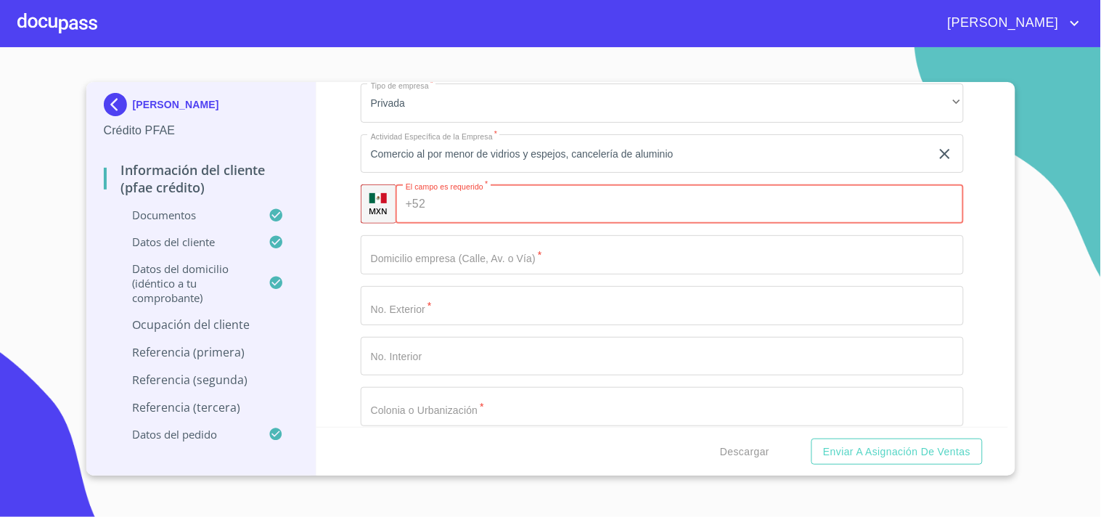
paste input "[PHONE_NUMBER]"
type input "[PHONE_NUMBER]"
click at [468, 235] on input "Documento de identificación.   *" at bounding box center [662, 254] width 603 height 39
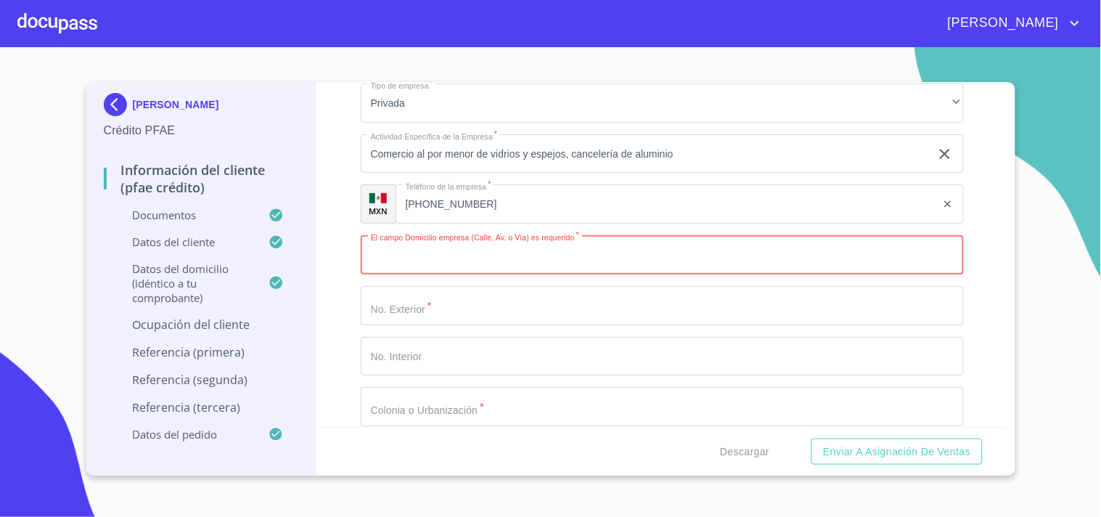
paste input "[PERSON_NAME]"
type input "[PERSON_NAME]"
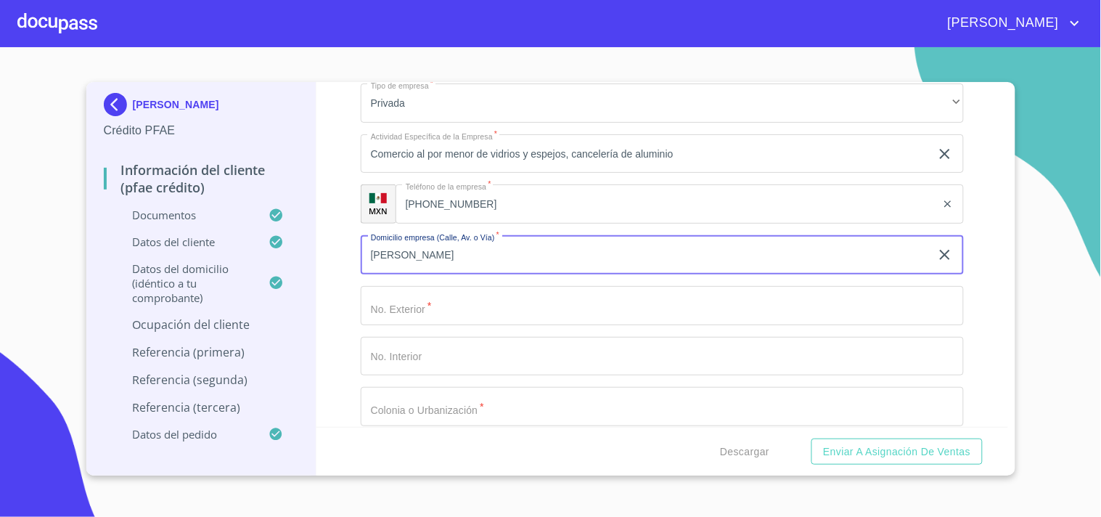
click at [395, 315] on div "Ocupación   * Independiente ​ Nombre de la empresa   * ROBLES ALUVI ​ Fecha de …" at bounding box center [662, 254] width 603 height 1073
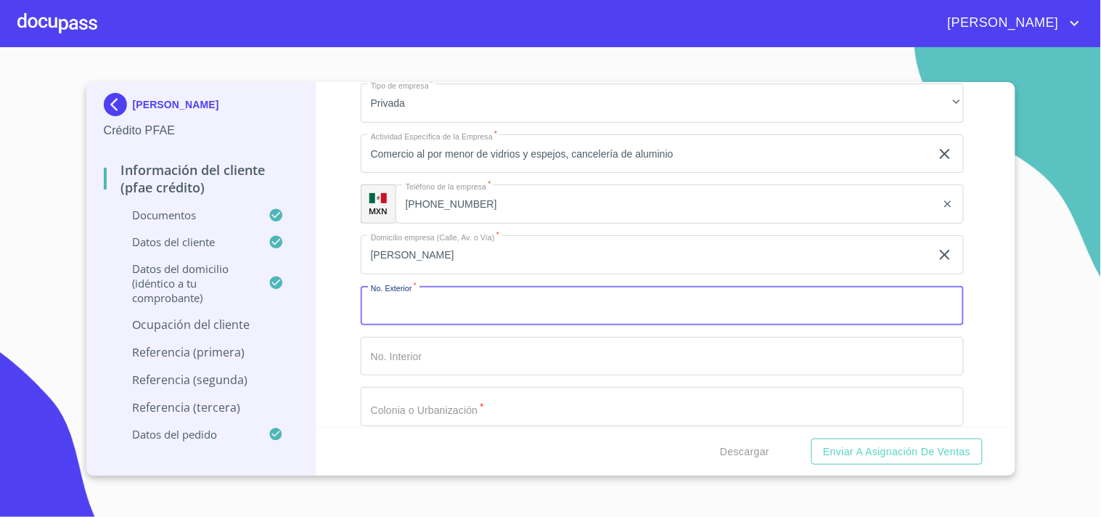
click at [433, 286] on input "Documento de identificación.   *" at bounding box center [662, 305] width 603 height 39
paste input "733"
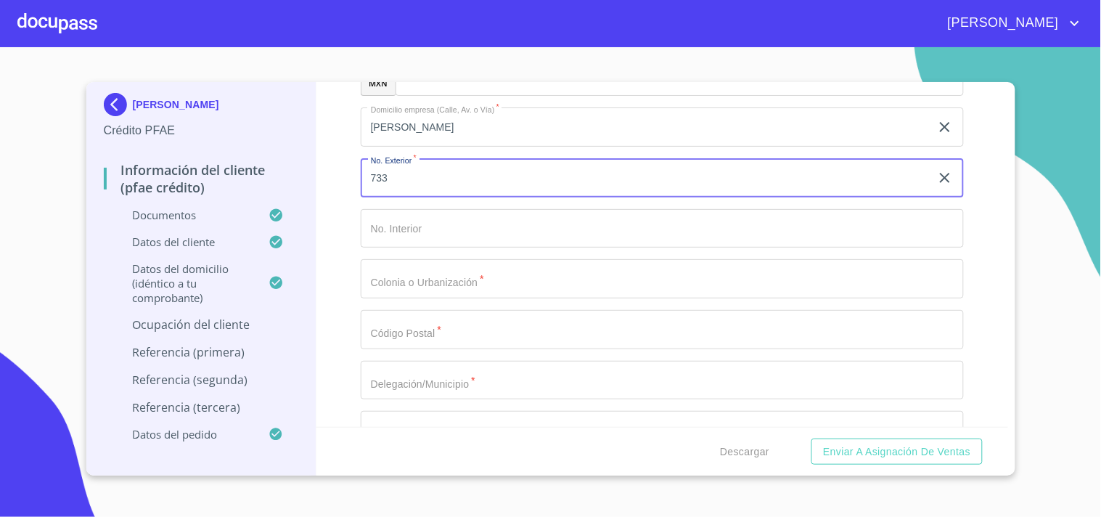
scroll to position [6655, 0]
type input "733"
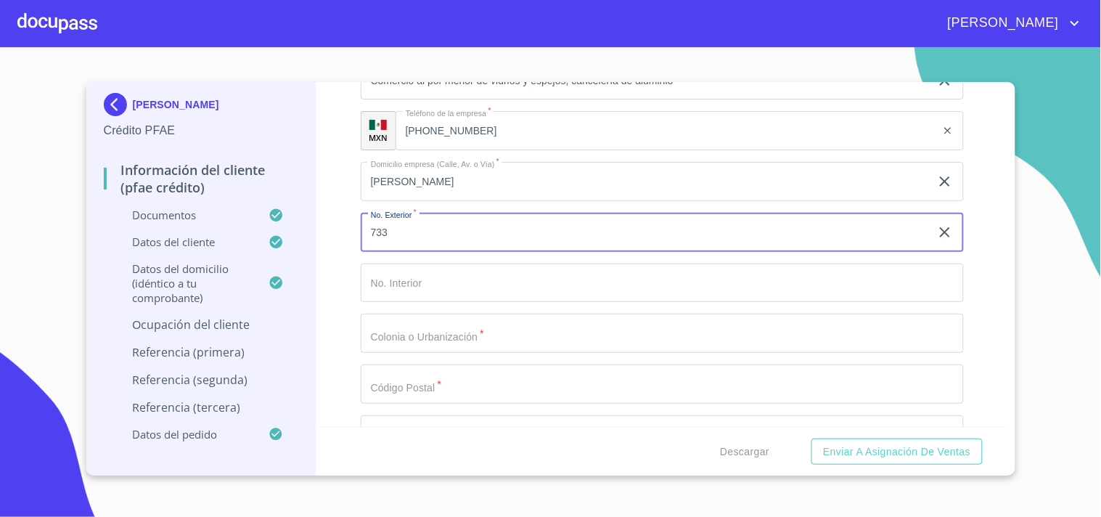
scroll to position [6628, 0]
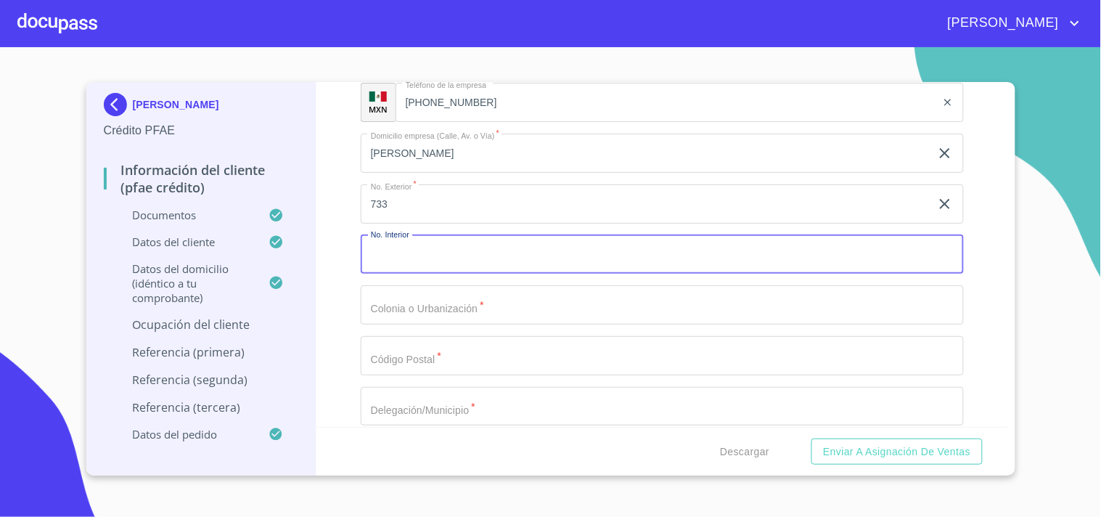
click at [425, 241] on input "Documento de identificación.   *" at bounding box center [662, 254] width 603 height 39
click at [419, 309] on input "Documento de identificación.   *" at bounding box center [662, 304] width 603 height 39
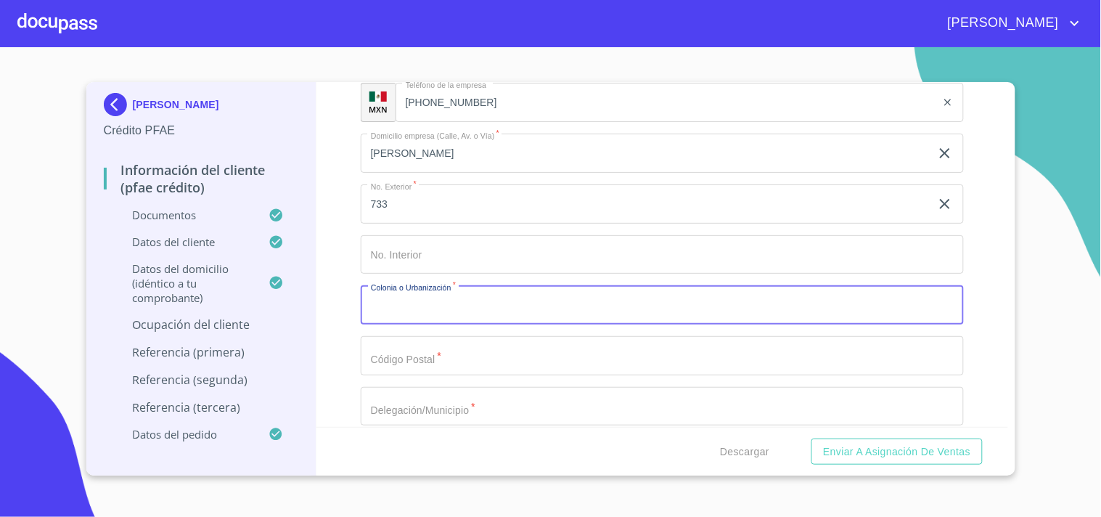
paste input "LOMAS DEL PARAISO 2DA SECCION"
type input "LOMAS DEL PARAISO 2DA SECCION"
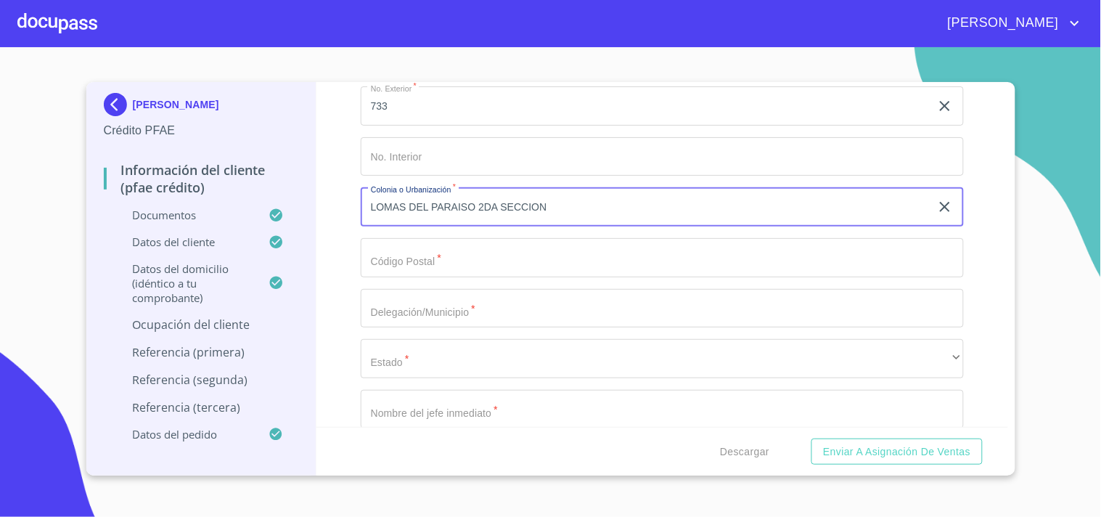
scroll to position [6751, 0]
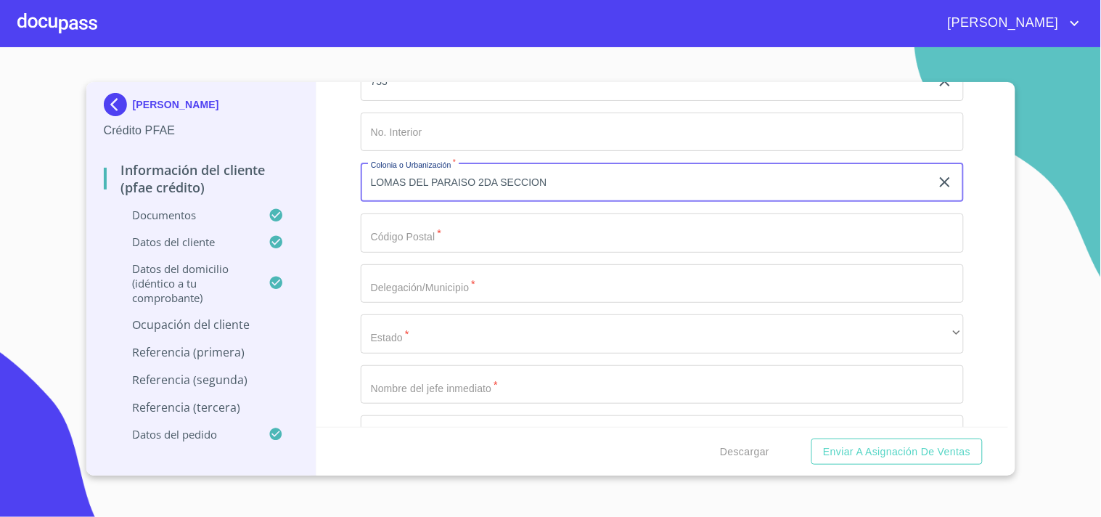
click at [393, 221] on input "Documento de identificación.   *" at bounding box center [662, 232] width 603 height 39
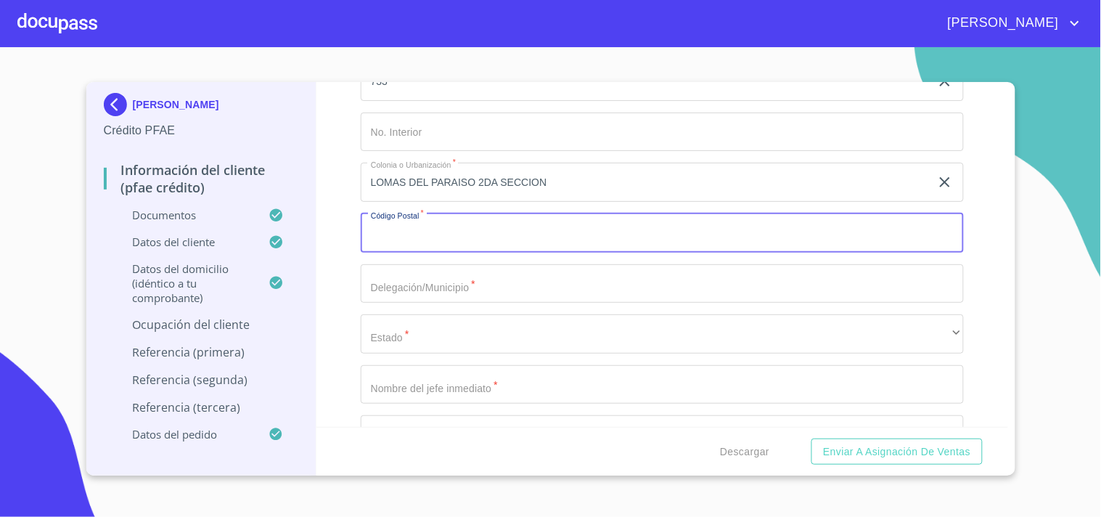
paste input "44250"
type input "44250"
click at [340, 224] on div "Información del cliente (PFAE crédito) Documentos Documento de identificación. …" at bounding box center [662, 254] width 692 height 345
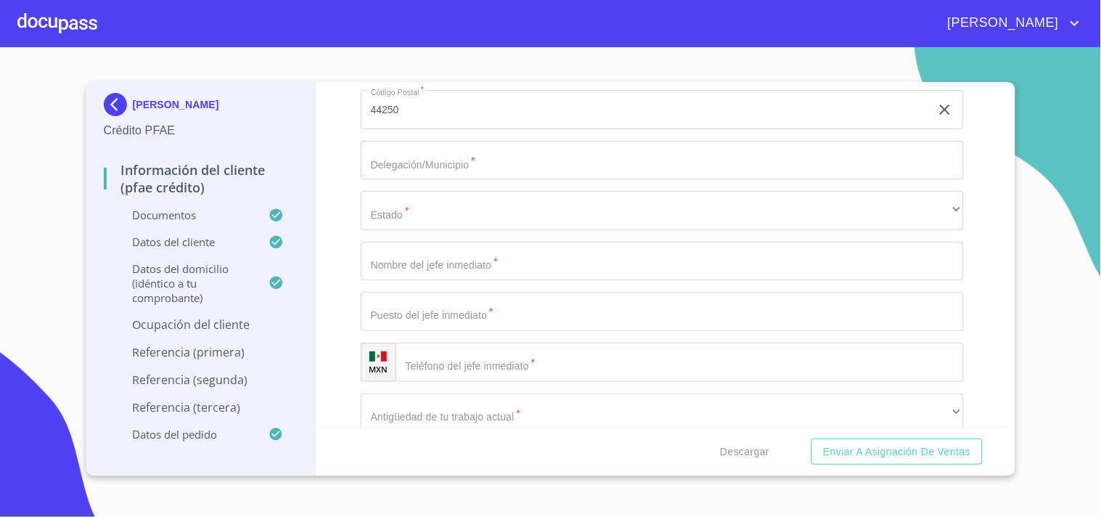
scroll to position [6910, 0]
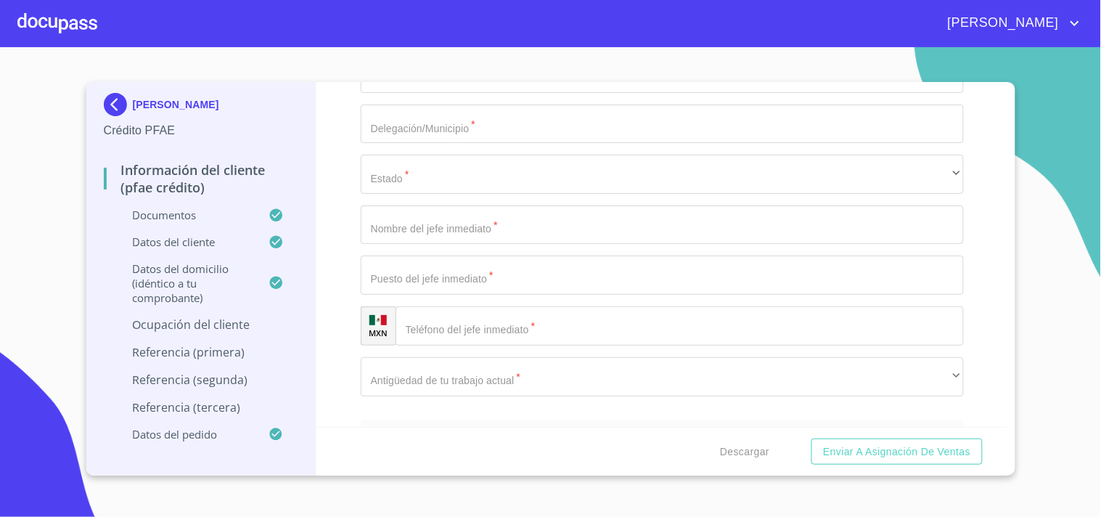
click at [460, 112] on input "Documento de identificación.   *" at bounding box center [662, 124] width 603 height 39
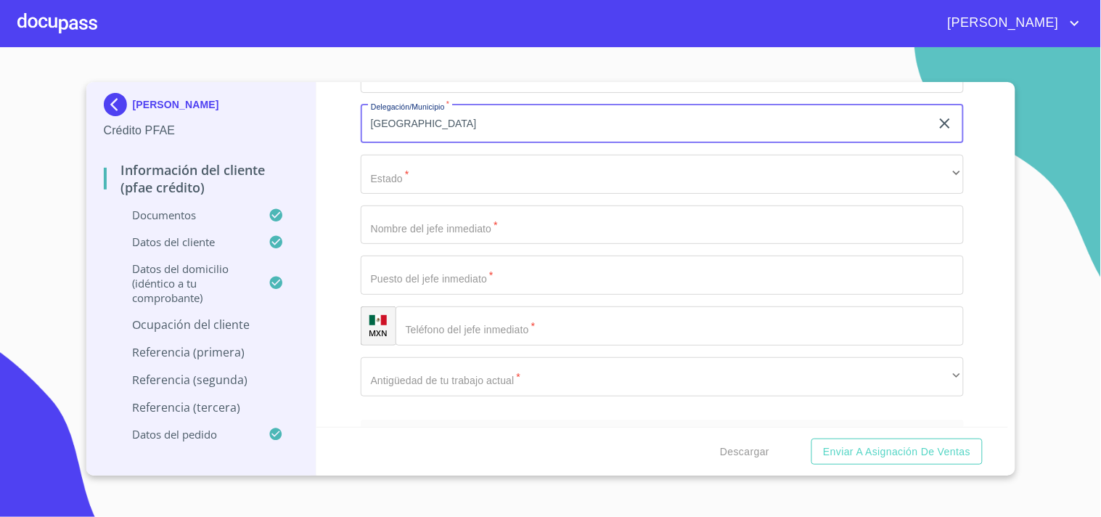
type input "[GEOGRAPHIC_DATA]"
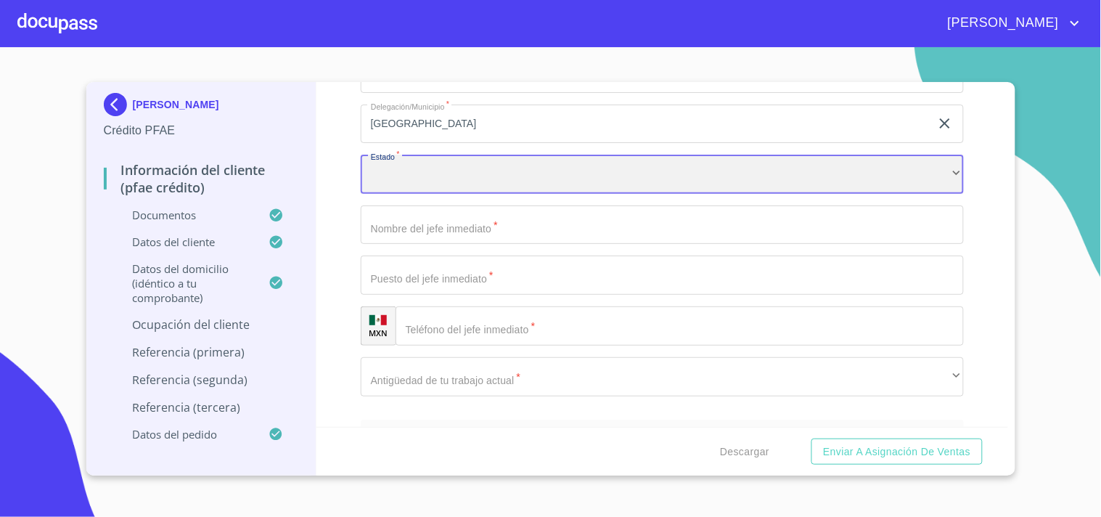
click at [405, 167] on div "​" at bounding box center [662, 174] width 603 height 39
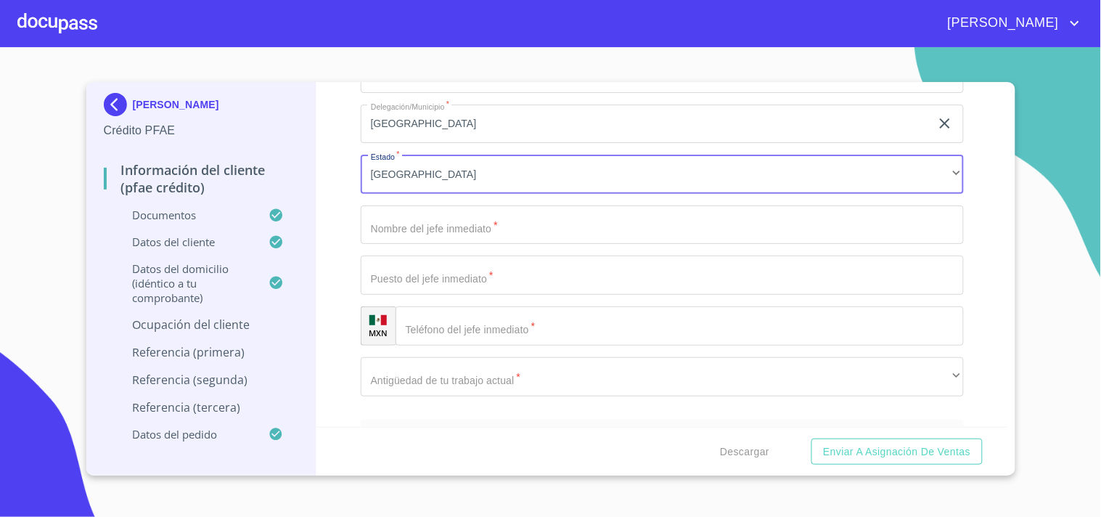
click at [378, 216] on input "Documento de identificación.   *" at bounding box center [662, 224] width 603 height 39
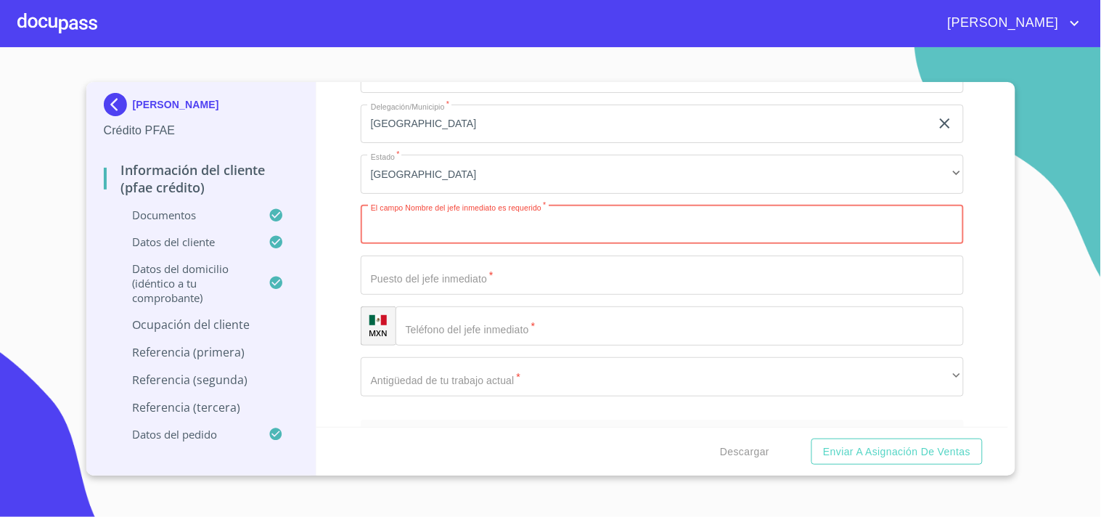
paste input "[PERSON_NAME]"
type input "[PERSON_NAME]"
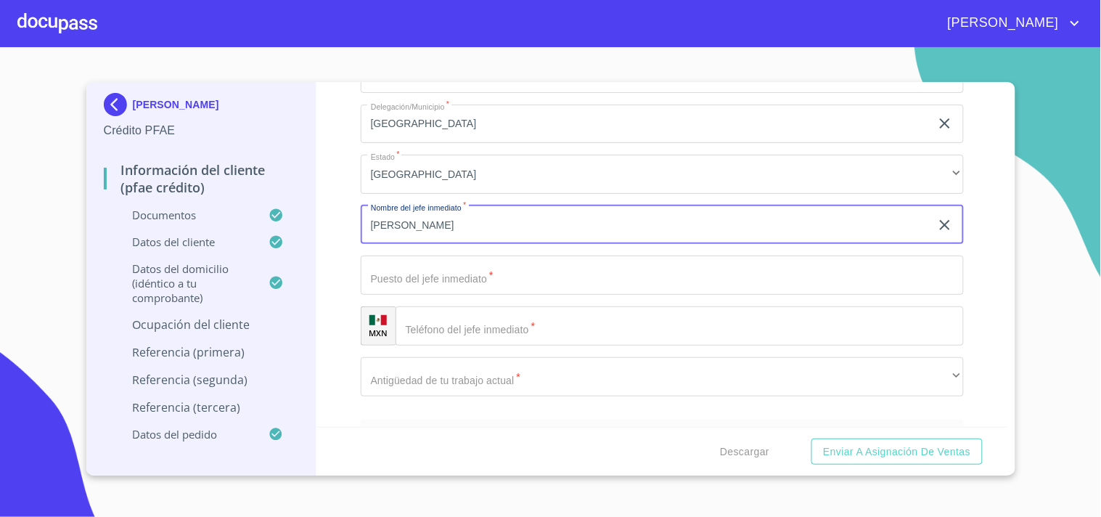
click at [512, 274] on input "Documento de identificación.   *" at bounding box center [662, 274] width 603 height 39
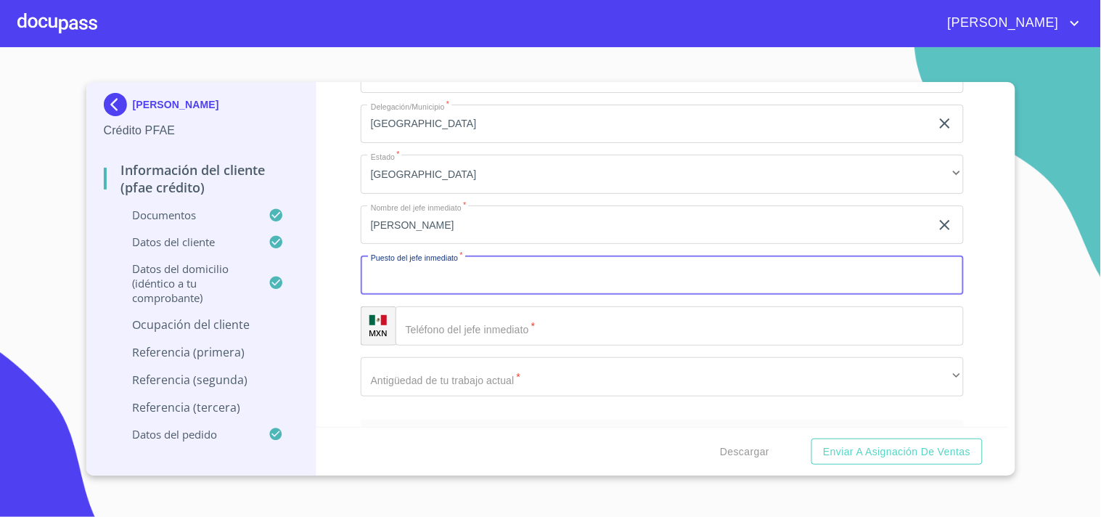
click at [430, 273] on input "Documento de identificación.   *" at bounding box center [662, 274] width 603 height 39
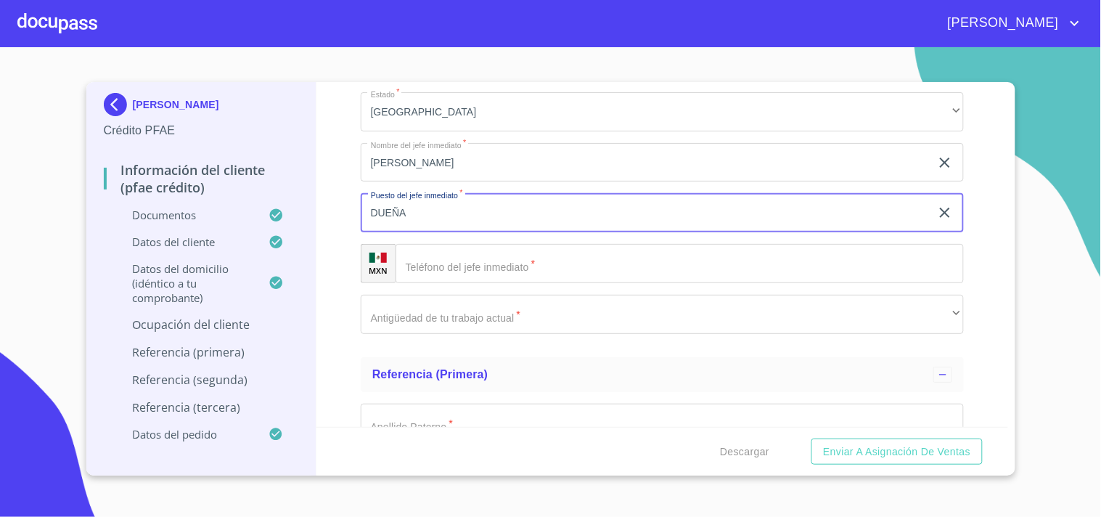
scroll to position [6994, 0]
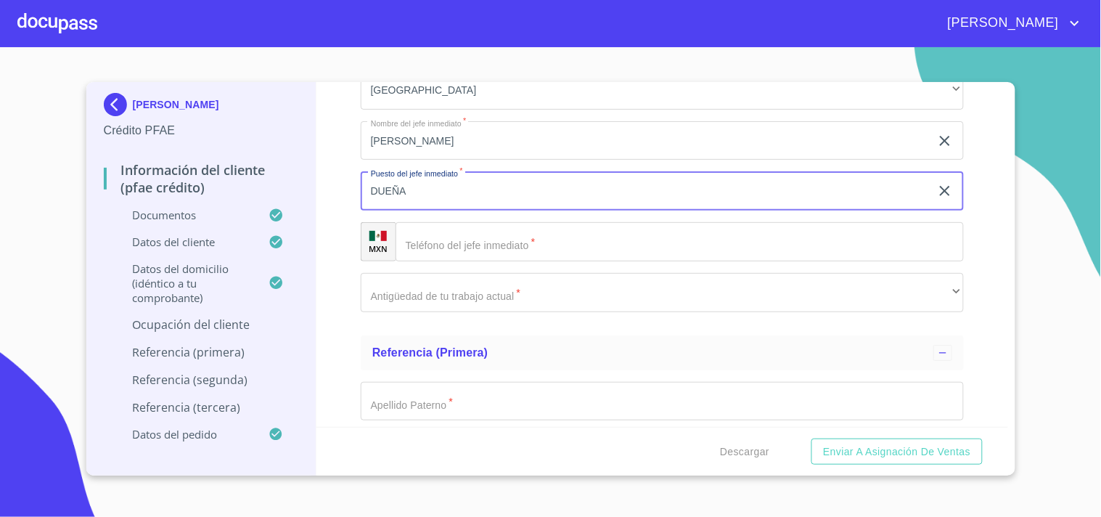
type input "DUEÑA"
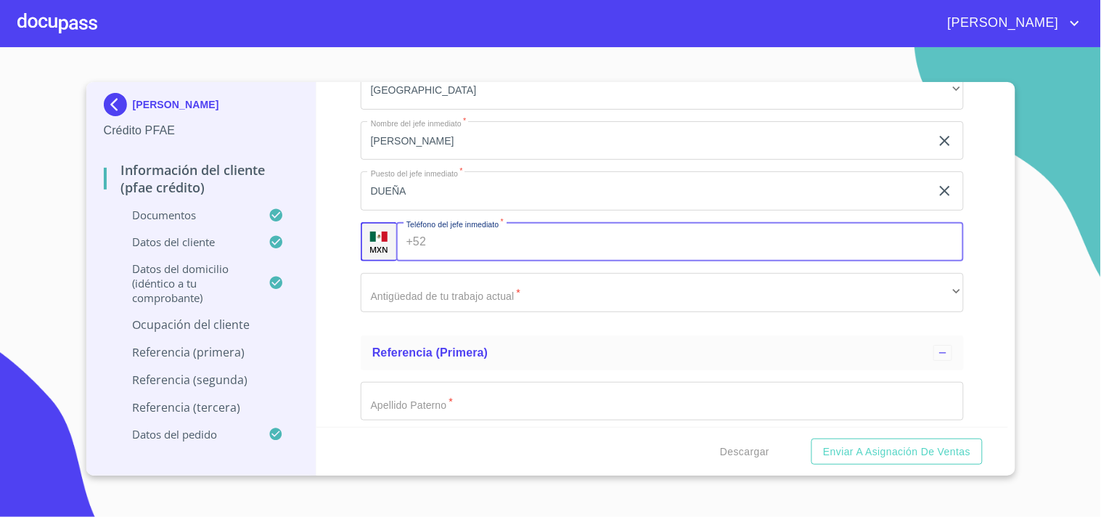
click at [473, 233] on input "Documento de identificación.   *" at bounding box center [698, 241] width 532 height 39
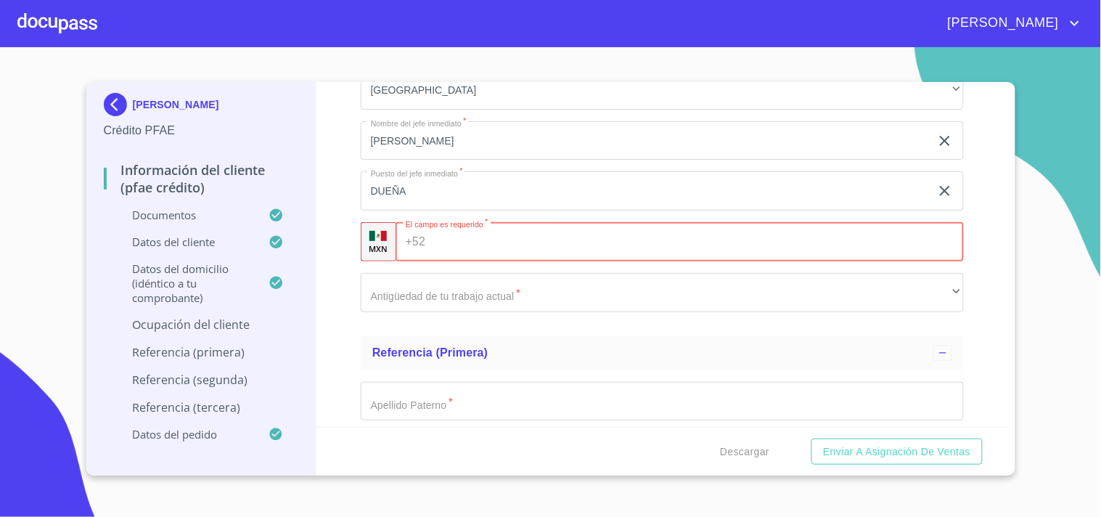
paste input "[PHONE_NUMBER]"
type input "[PHONE_NUMBER]"
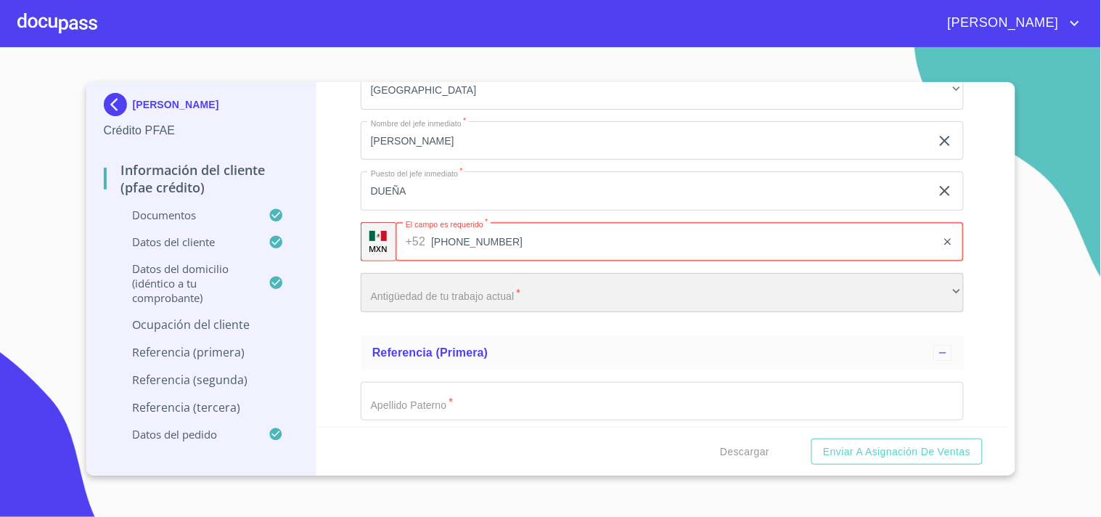
click at [408, 280] on div "​" at bounding box center [662, 292] width 603 height 39
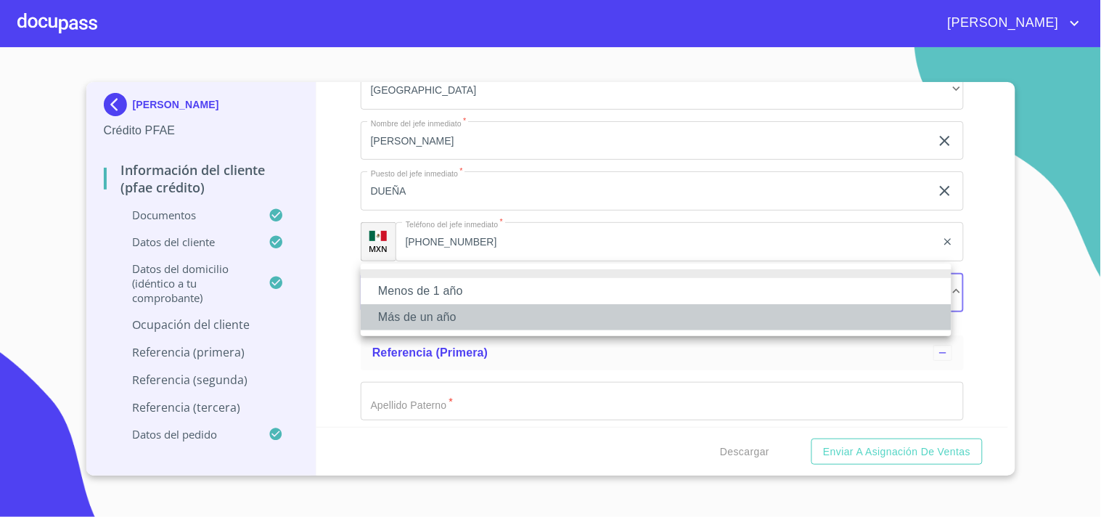
click at [397, 322] on li "Más de un año" at bounding box center [656, 317] width 591 height 26
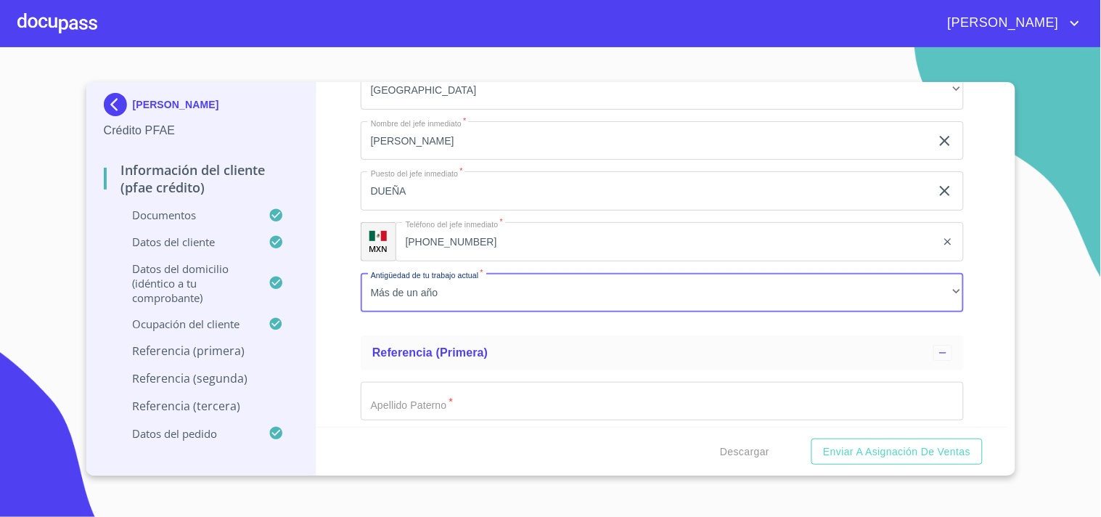
click at [345, 324] on div "Información del cliente (PFAE crédito) Documentos Documento de identificación. …" at bounding box center [662, 254] width 692 height 345
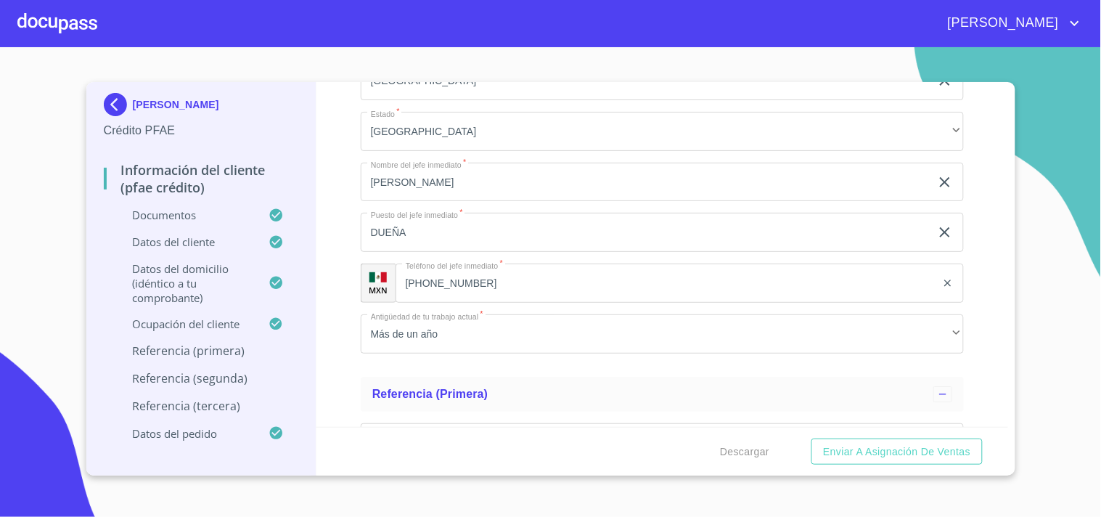
scroll to position [6950, 0]
